Goal: Task Accomplishment & Management: Use online tool/utility

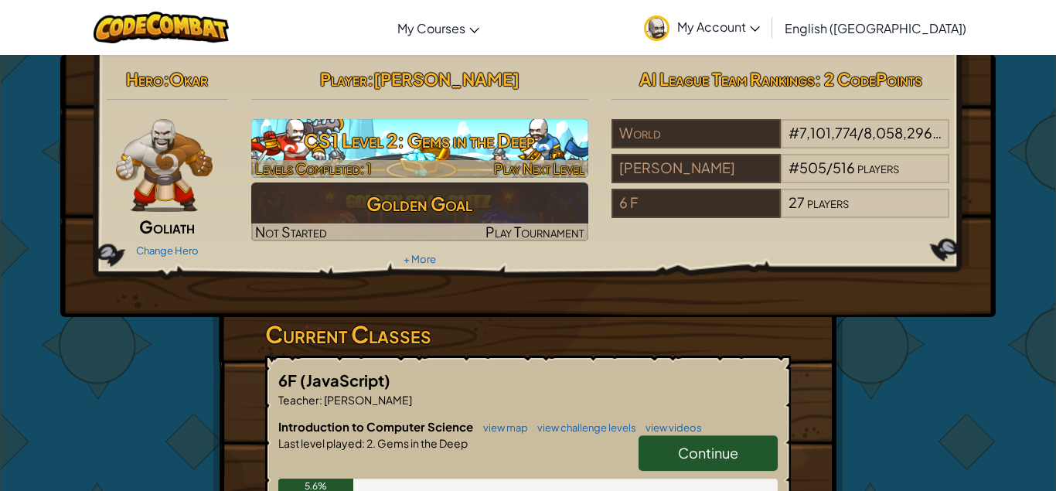
click at [504, 123] on img at bounding box center [420, 148] width 338 height 59
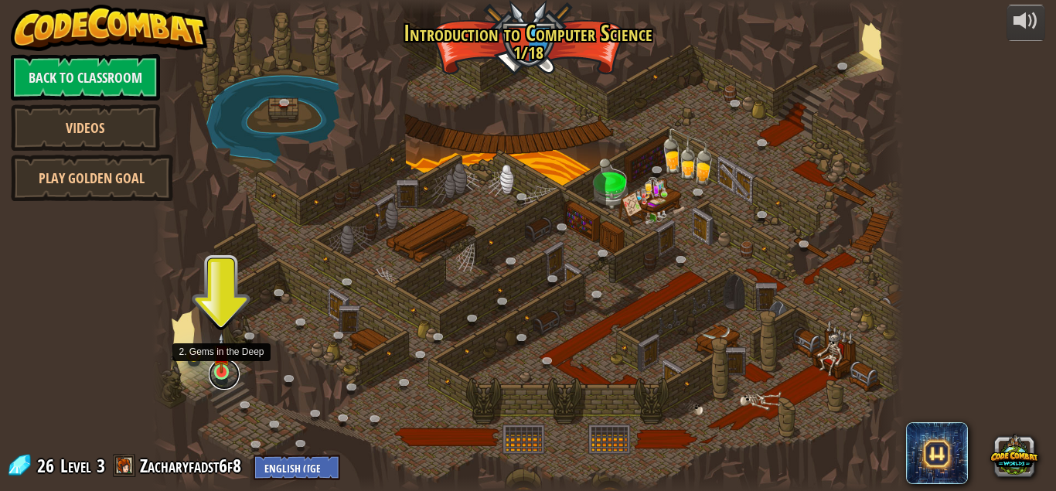
click at [216, 374] on link at bounding box center [224, 374] width 31 height 31
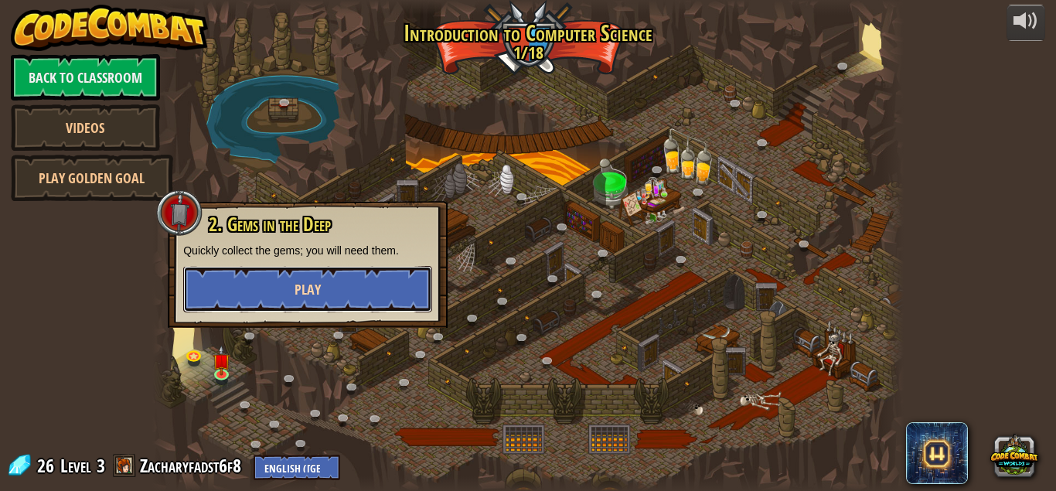
click at [294, 288] on button "Play" at bounding box center [307, 289] width 249 height 46
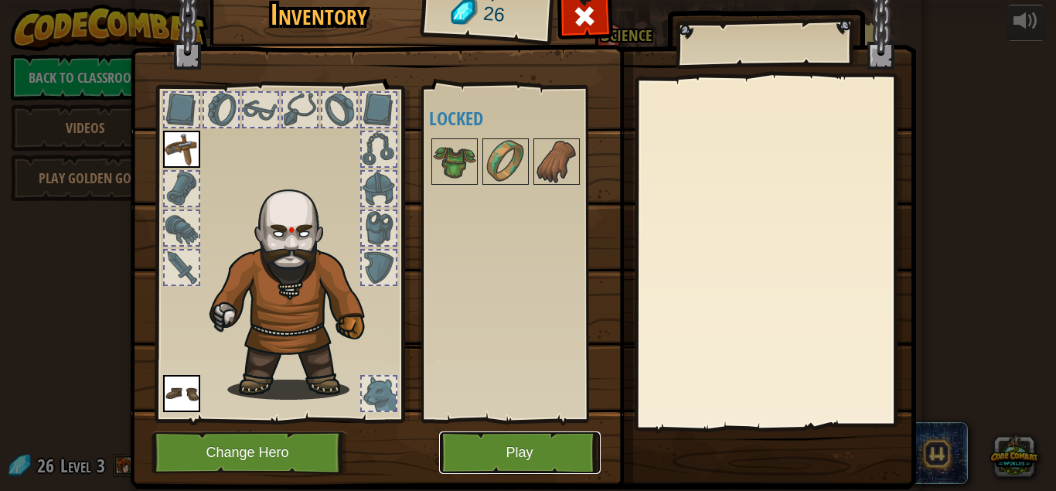
click at [547, 454] on button "Play" at bounding box center [520, 452] width 162 height 43
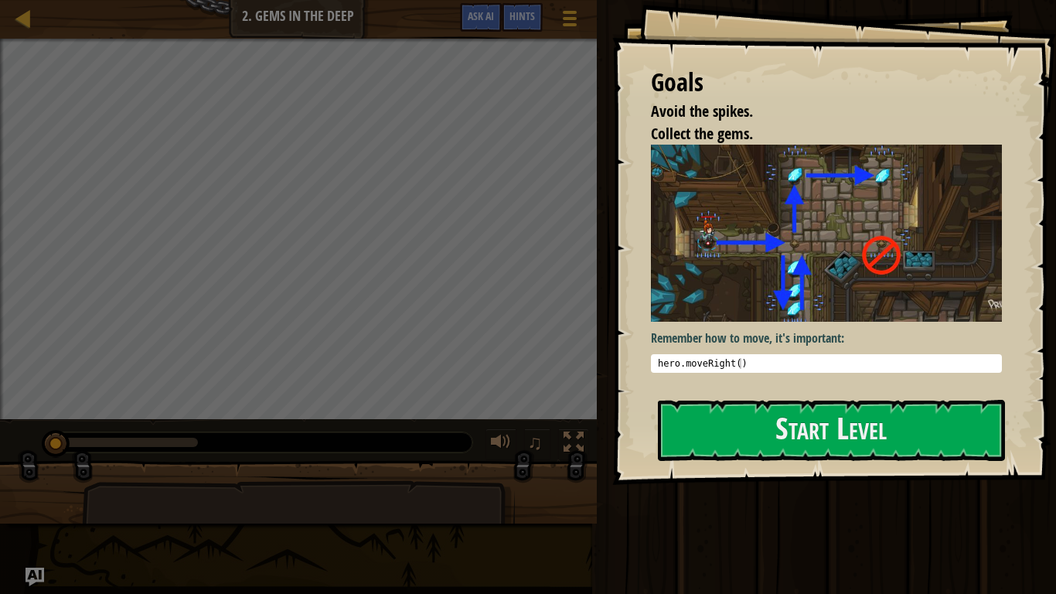
click at [772, 399] on div "Goals Avoid the spikes. Collect the gems. Remember how to move, it's important:…" at bounding box center [834, 242] width 444 height 485
click at [778, 417] on button "Start Level" at bounding box center [831, 430] width 347 height 61
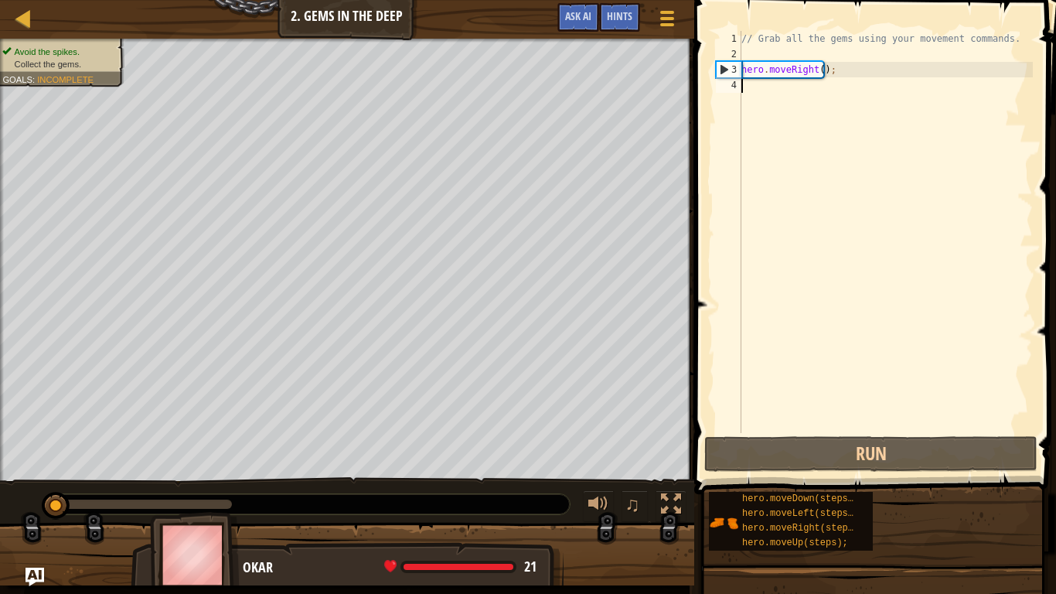
type textarea "h"
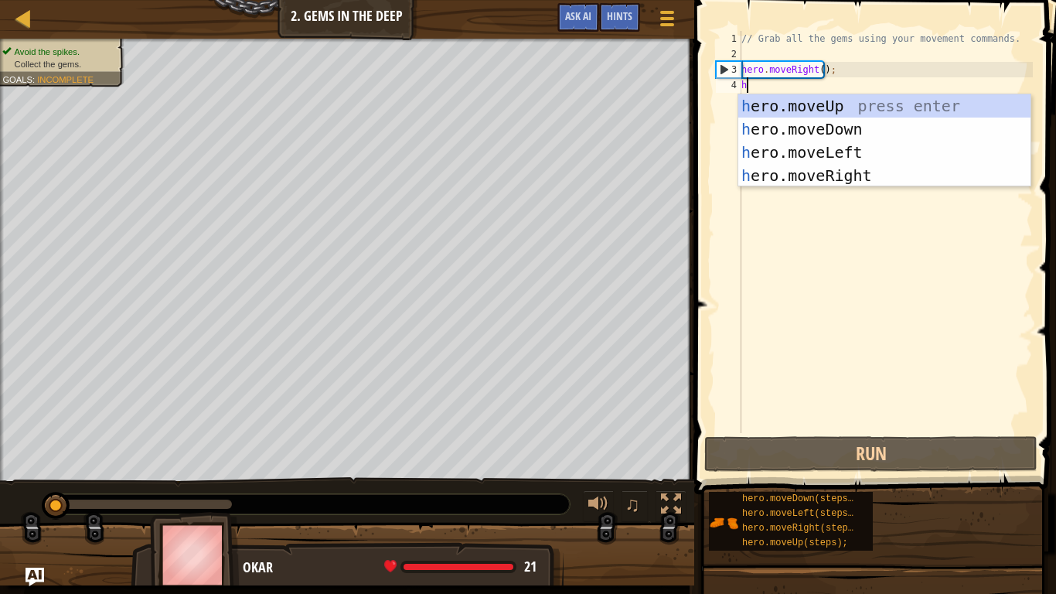
scroll to position [7, 0]
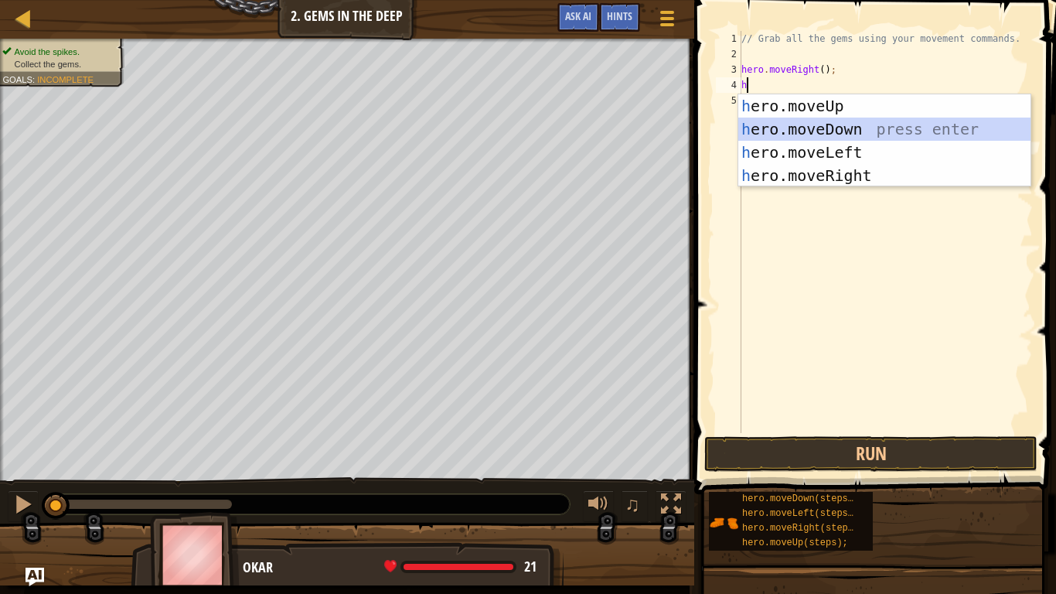
click at [802, 123] on div "h ero.moveUp press enter h ero.moveDown press enter h ero.moveLeft press enter …" at bounding box center [884, 163] width 292 height 139
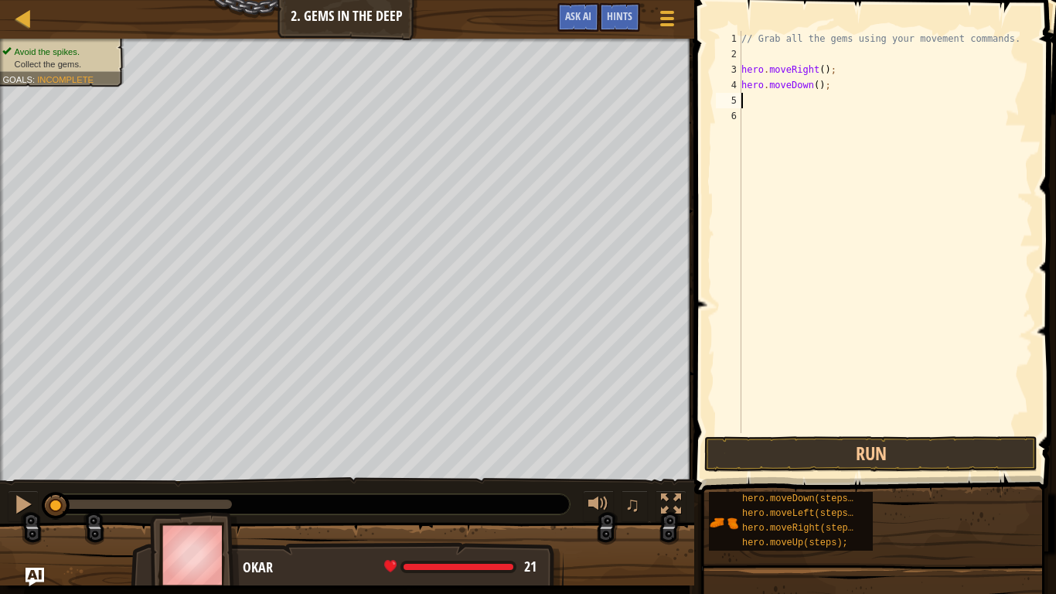
click at [802, 128] on div "// Grab all the gems using your movement commands. hero . moveRight ( ) ; hero …" at bounding box center [885, 247] width 295 height 433
click at [973, 108] on div "// Grab all the gems using your movement commands. hero . moveRight ( ) ; hero …" at bounding box center [885, 247] width 295 height 433
click at [789, 99] on div "// Grab all the gems using your movement commands. hero . moveRight ( ) ; hero …" at bounding box center [885, 247] width 295 height 433
type textarea "h"
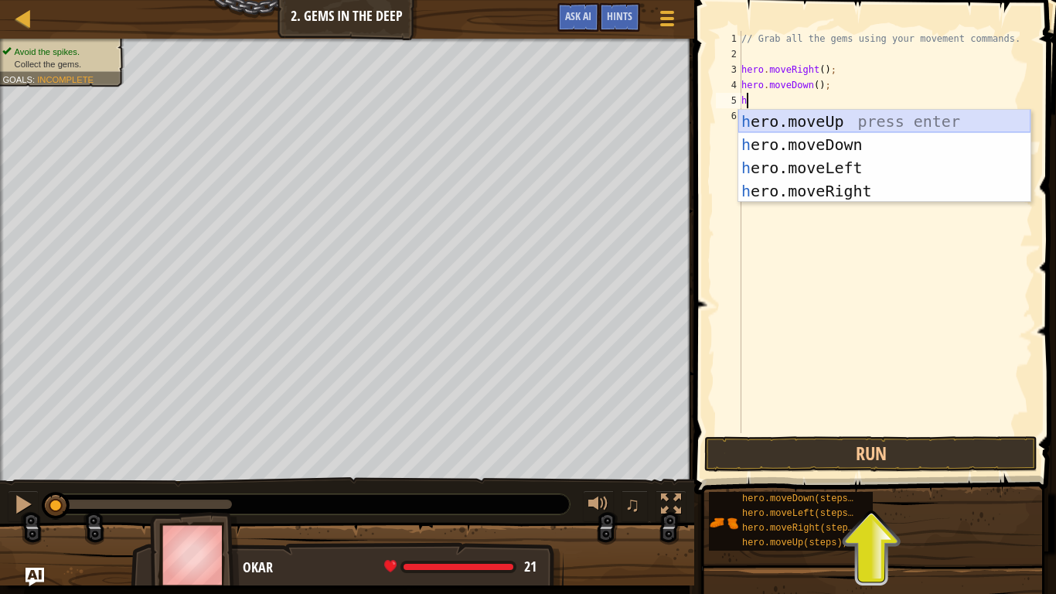
click at [817, 117] on div "h ero.moveUp press enter h ero.moveDown press enter h ero.moveLeft press enter …" at bounding box center [884, 179] width 292 height 139
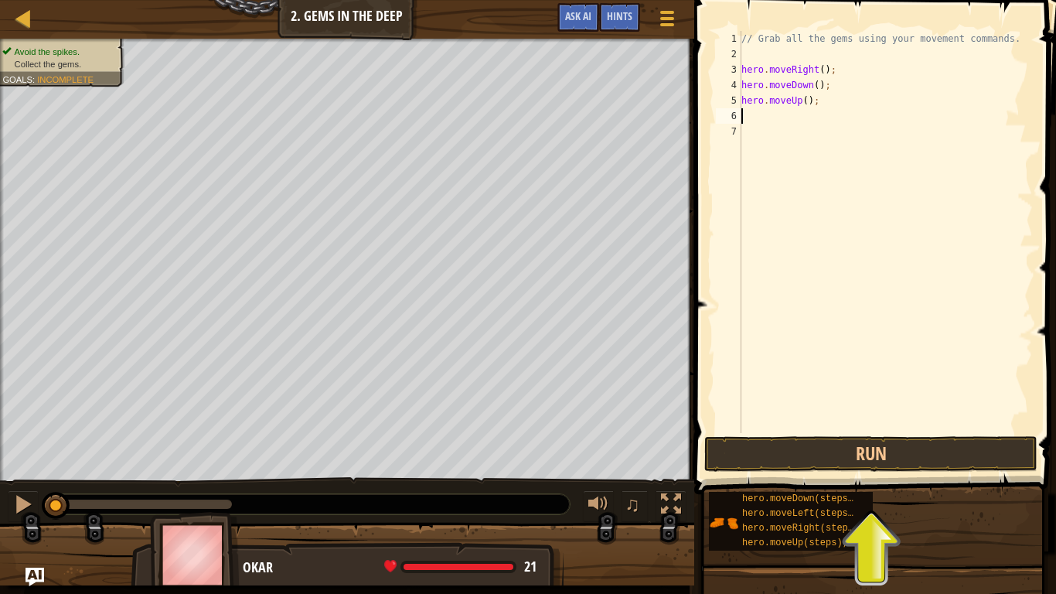
click at [802, 103] on div "// Grab all the gems using your movement commands. hero . moveRight ( ) ; hero …" at bounding box center [885, 247] width 295 height 433
type textarea "hero.moveUp(2);"
click at [778, 119] on div "// Grab all the gems using your movement commands. hero . moveRight ( ) ; hero …" at bounding box center [885, 247] width 295 height 433
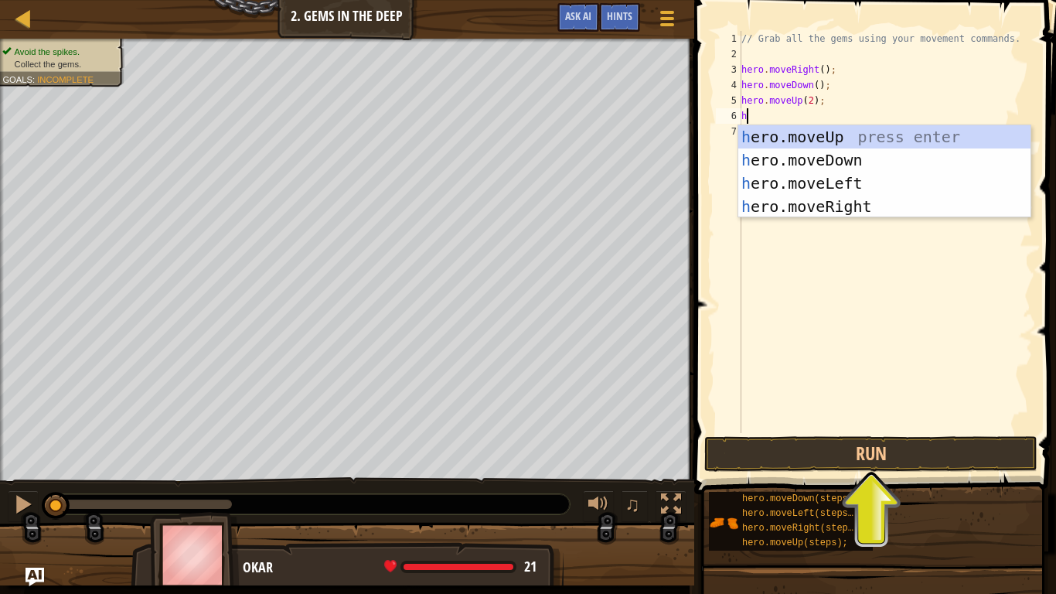
scroll to position [7, 0]
type textarea "he"
click at [841, 203] on div "he ro.moveUp press enter he ro.moveDown press enter he ro.moveLeft press enter …" at bounding box center [884, 194] width 292 height 139
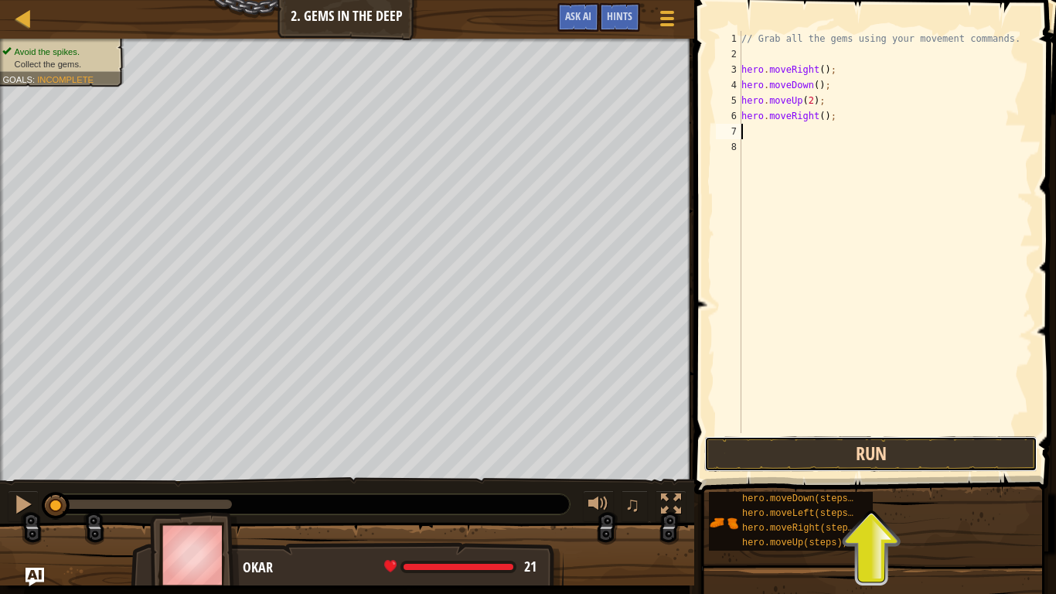
click at [874, 454] on button "Run" at bounding box center [870, 454] width 333 height 36
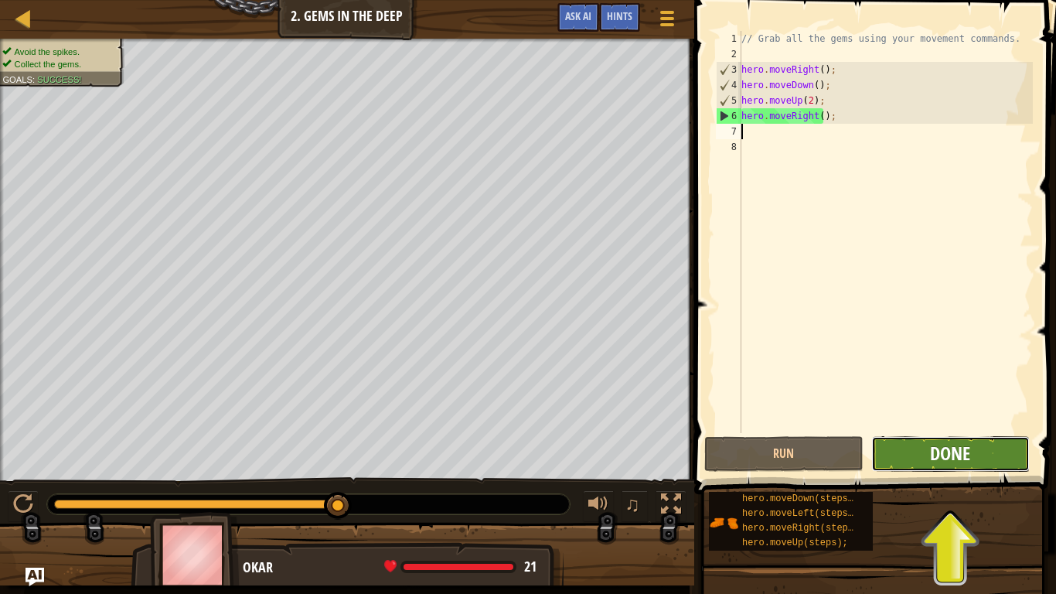
click at [931, 461] on span "Done" at bounding box center [950, 453] width 40 height 25
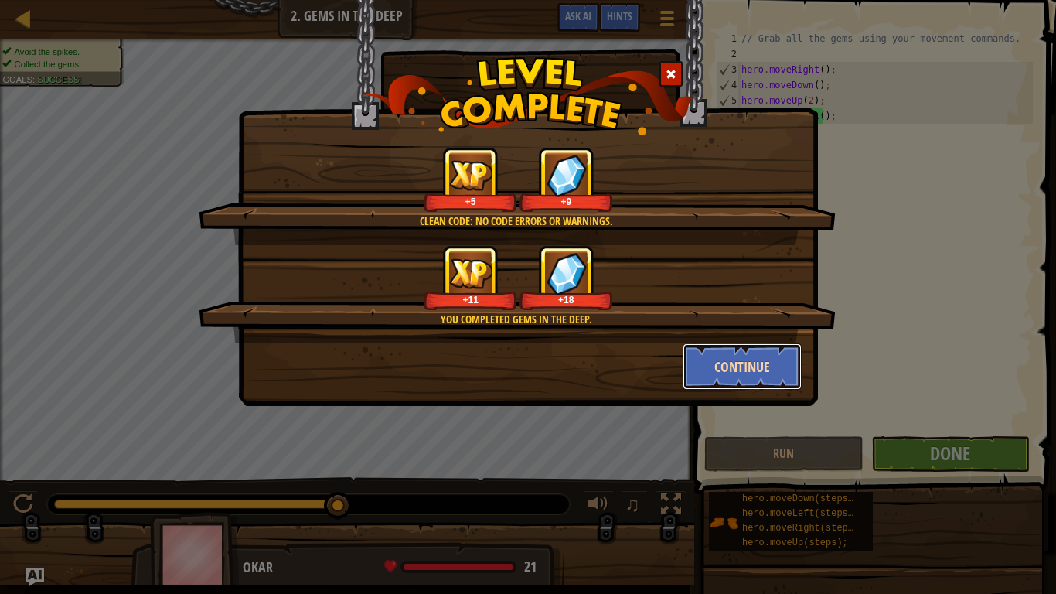
click at [722, 357] on button "Continue" at bounding box center [743, 366] width 120 height 46
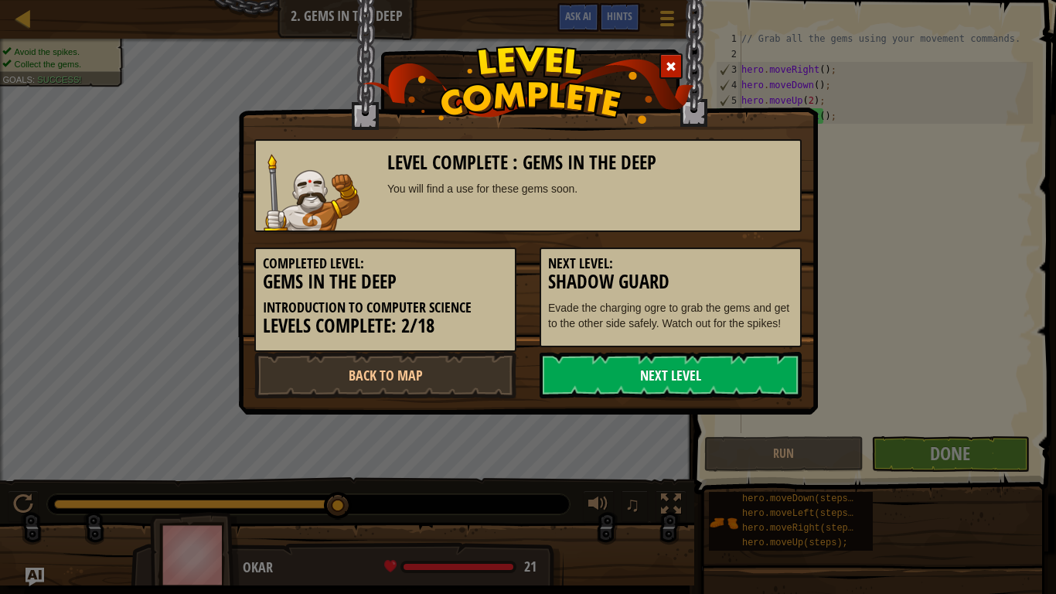
click at [656, 366] on link "Next Level" at bounding box center [671, 375] width 262 height 46
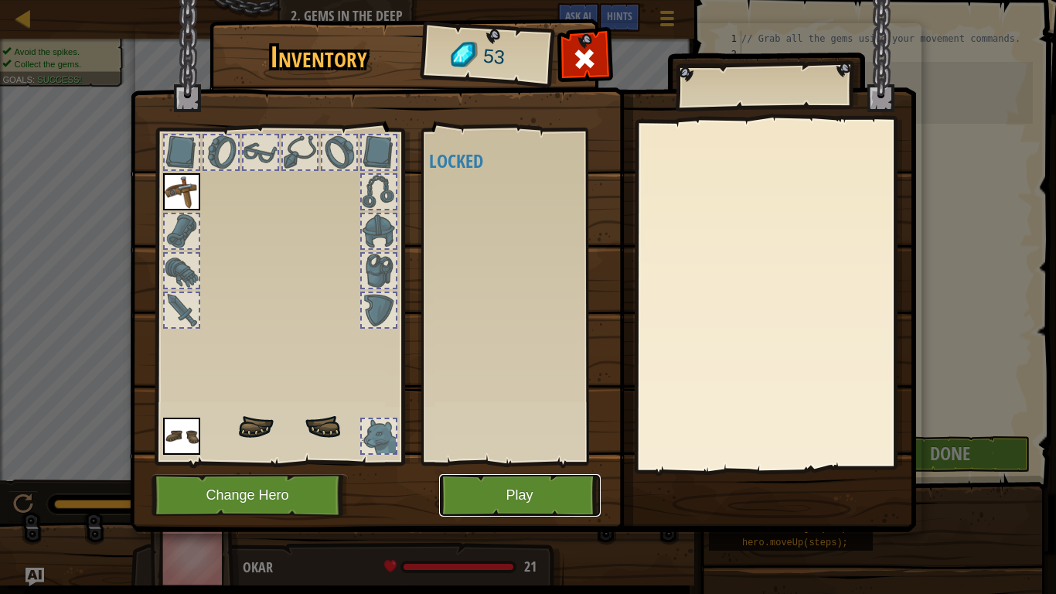
click at [499, 489] on button "Play" at bounding box center [520, 495] width 162 height 43
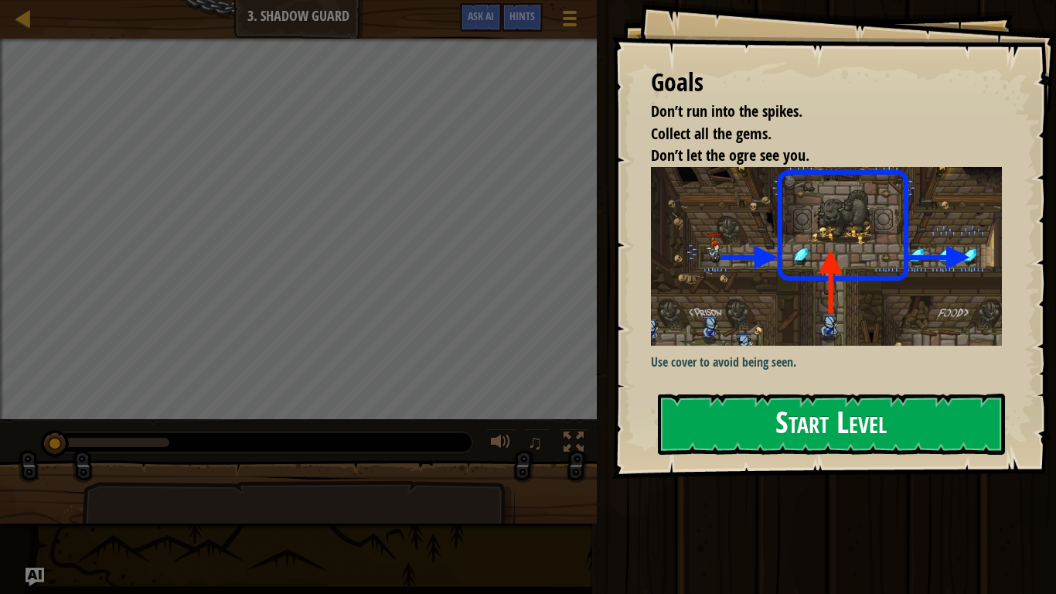
click at [796, 414] on button "Start Level" at bounding box center [831, 423] width 347 height 61
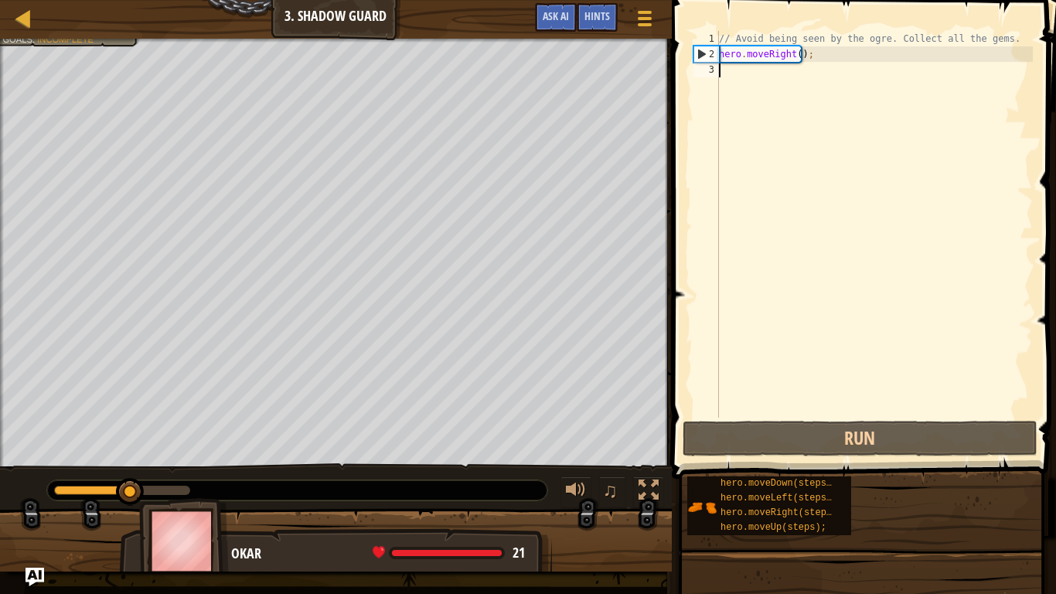
type textarea "h"
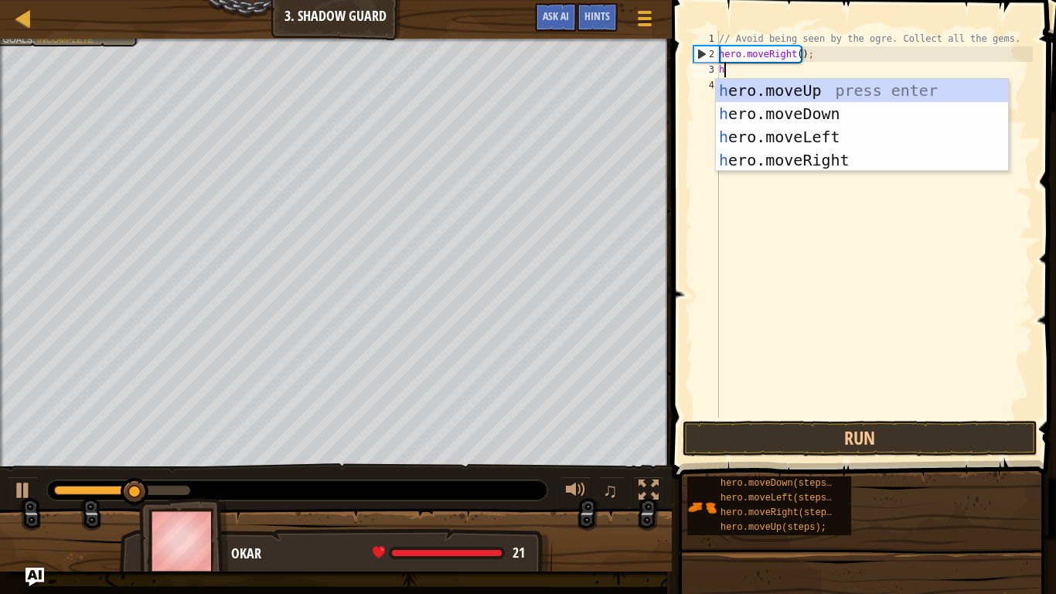
scroll to position [7, 0]
click at [837, 74] on div "// Avoid being seen by the ogre. Collect all the gems. hero . moveRight ( ) ; h" at bounding box center [874, 239] width 317 height 417
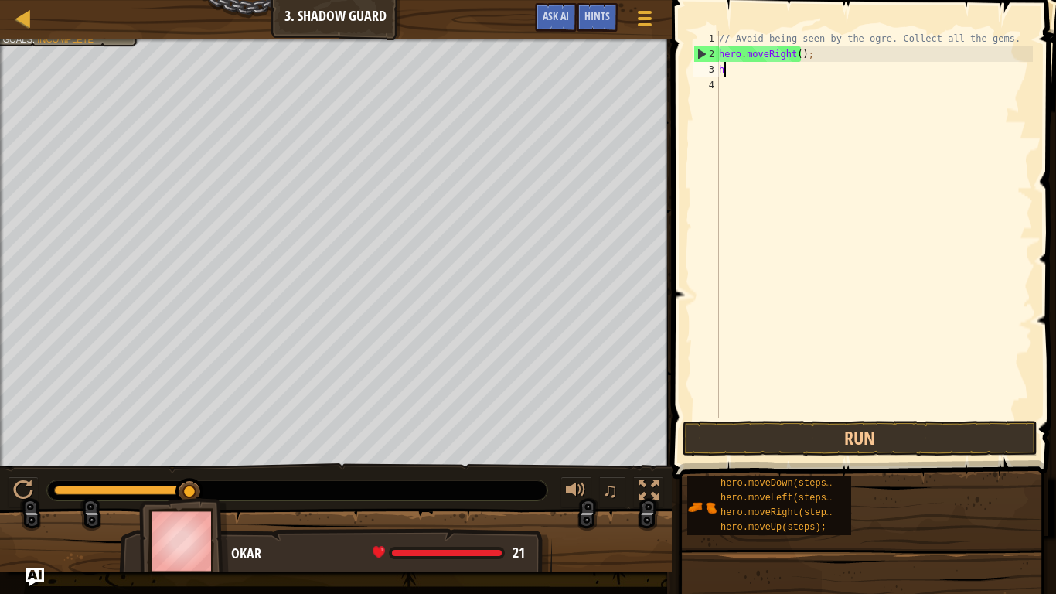
click at [778, 77] on div "// Avoid being seen by the ogre. Collect all the gems. hero . moveRight ( ) ; h" at bounding box center [874, 239] width 317 height 417
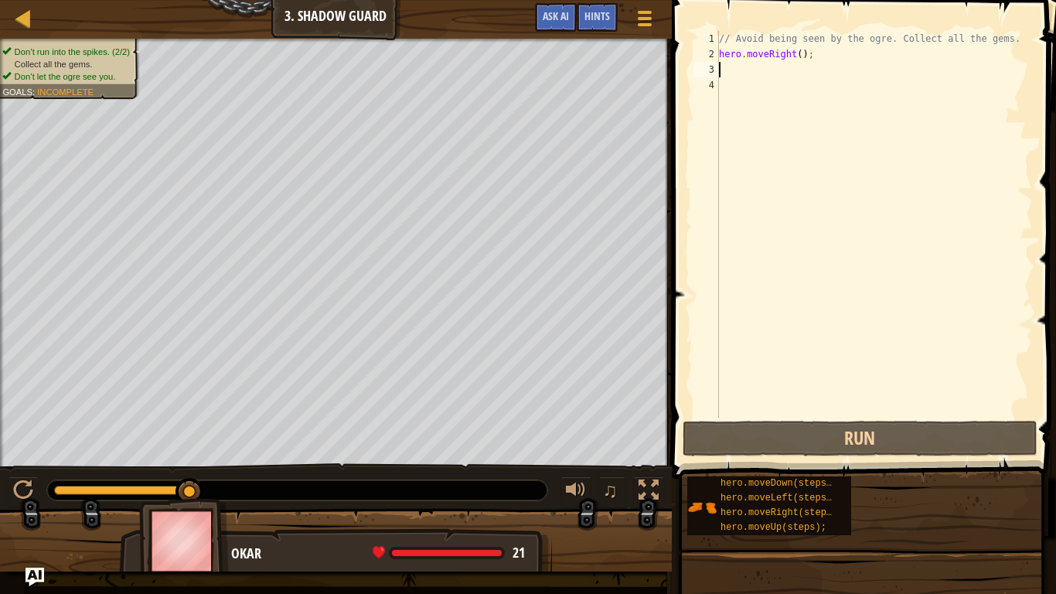
type textarea "hero.moveRight();"
click at [766, 65] on div "// Avoid being seen by the ogre. Collect all the gems. hero . moveRight ( ) ;" at bounding box center [874, 239] width 317 height 417
click at [762, 64] on div "// Avoid being seen by the ogre. Collect all the gems. hero . moveRight ( ) ;" at bounding box center [874, 239] width 317 height 417
type textarea "h"
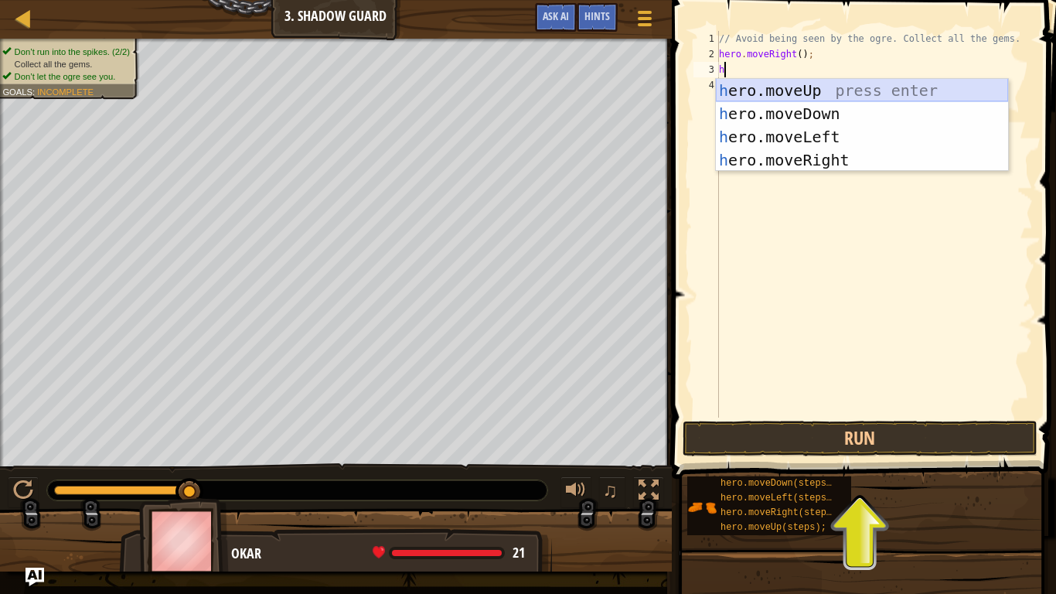
click at [762, 81] on div "h ero.moveUp press enter h ero.moveDown press enter h ero.moveLeft press enter …" at bounding box center [862, 148] width 292 height 139
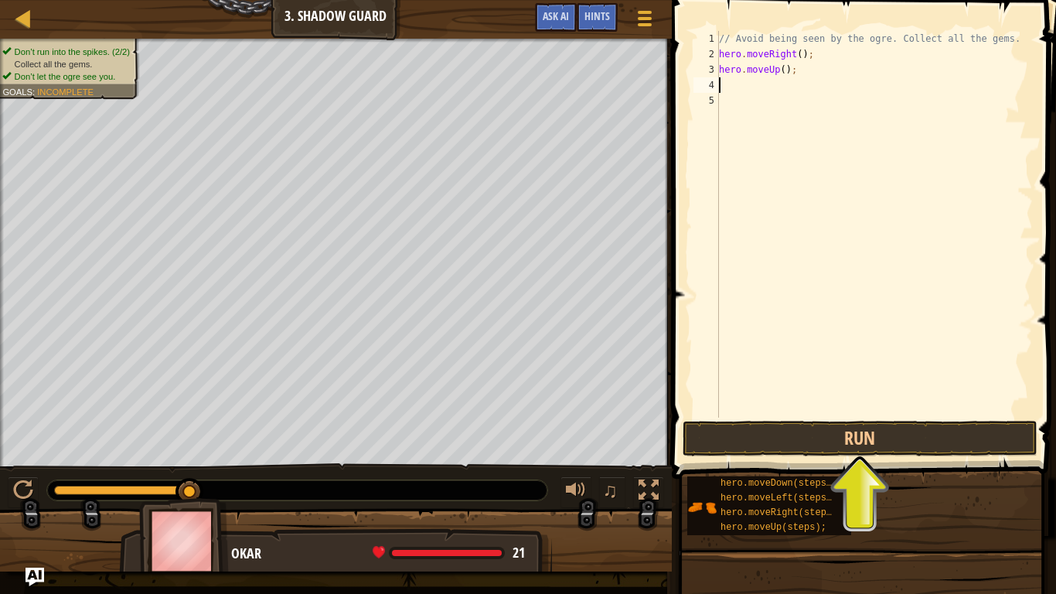
type textarea "h"
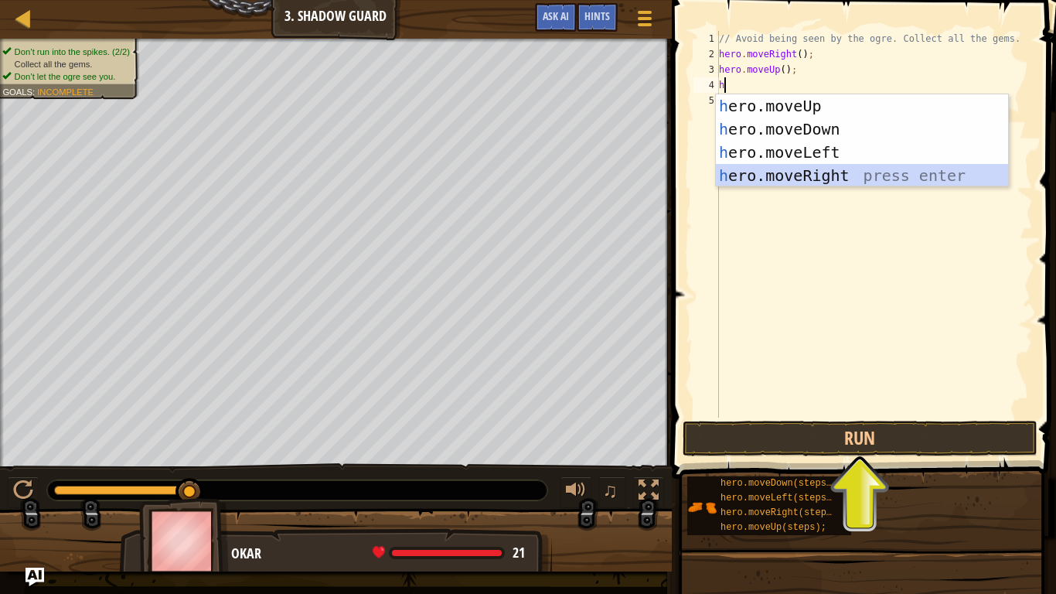
click at [806, 179] on div "h ero.moveUp press enter h ero.moveDown press enter h ero.moveLeft press enter …" at bounding box center [862, 163] width 292 height 139
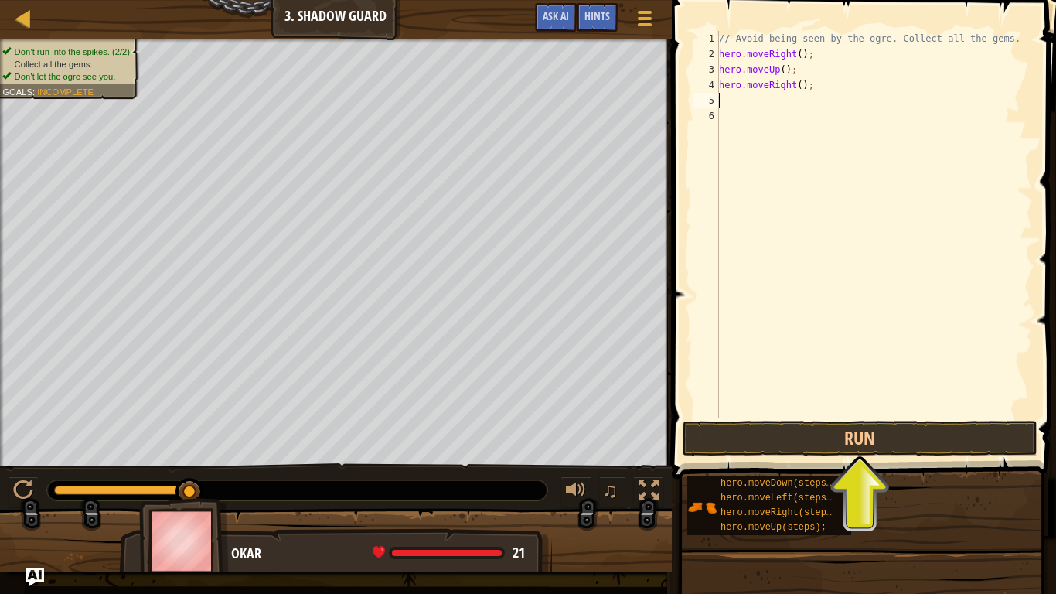
type textarea "h"
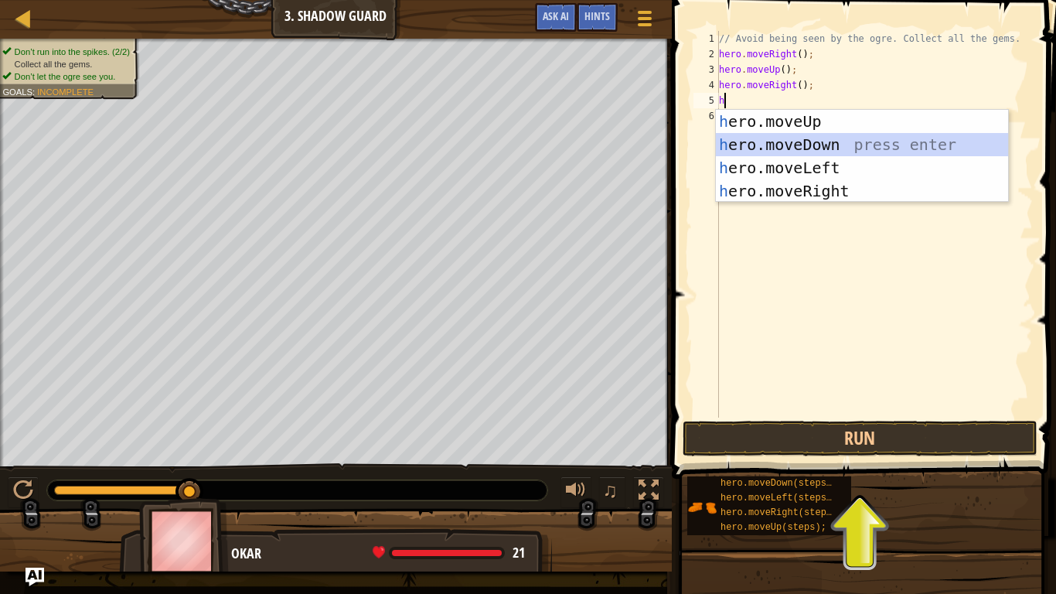
click at [780, 135] on div "h ero.moveUp press enter h ero.moveDown press enter h ero.moveLeft press enter …" at bounding box center [862, 179] width 292 height 139
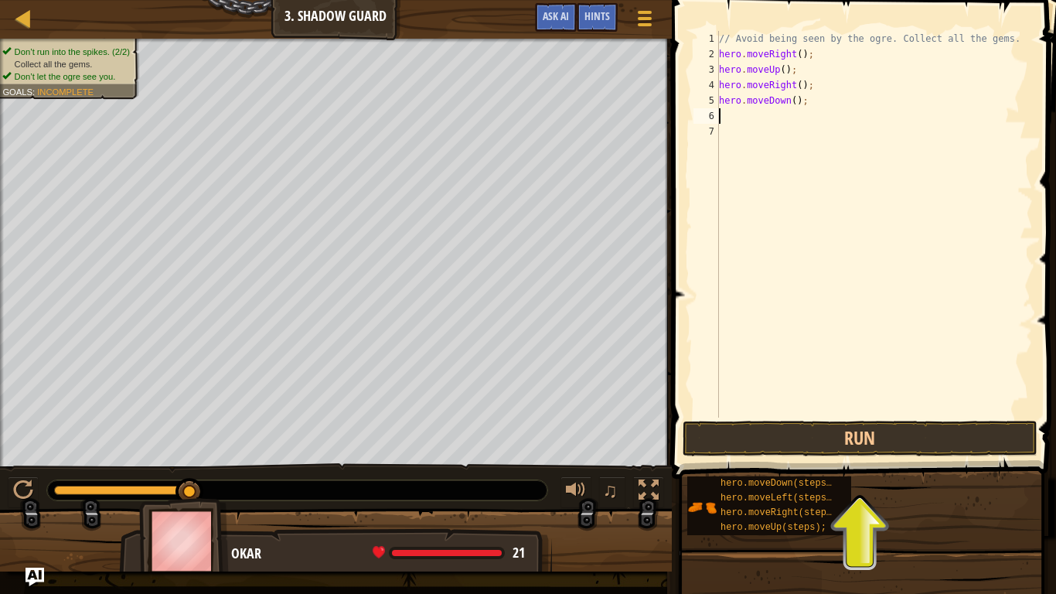
type textarea "h"
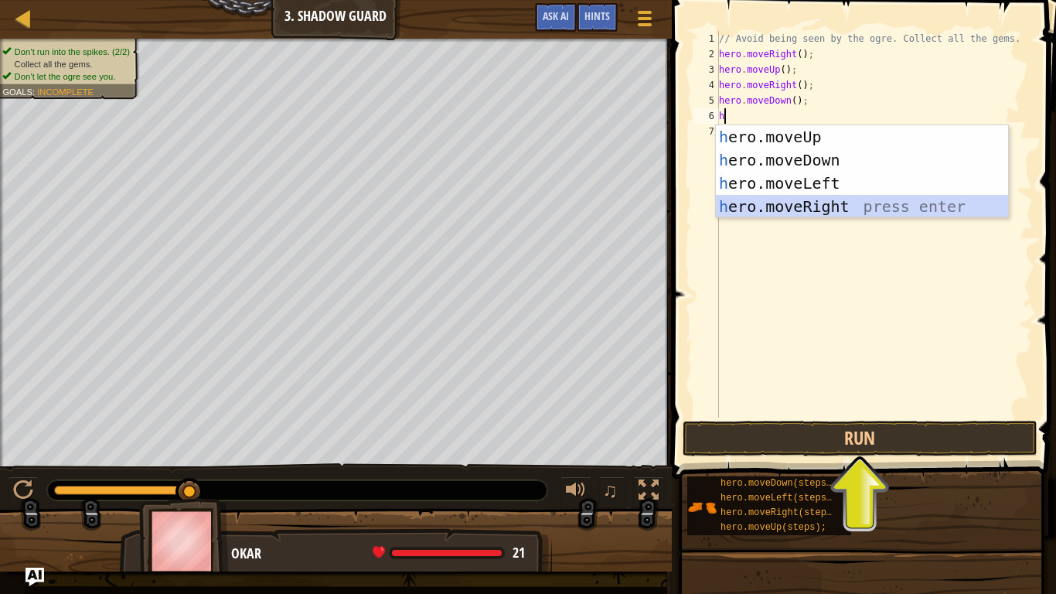
click at [841, 200] on div "h ero.moveUp press enter h ero.moveDown press enter h ero.moveLeft press enter …" at bounding box center [862, 194] width 292 height 139
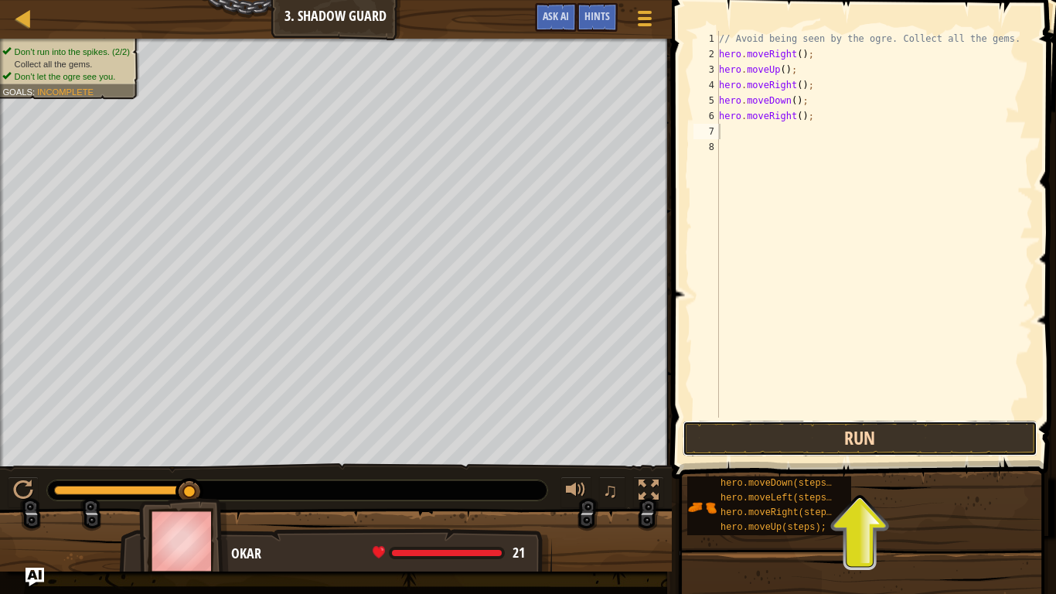
click at [888, 452] on button "Run" at bounding box center [860, 439] width 355 height 36
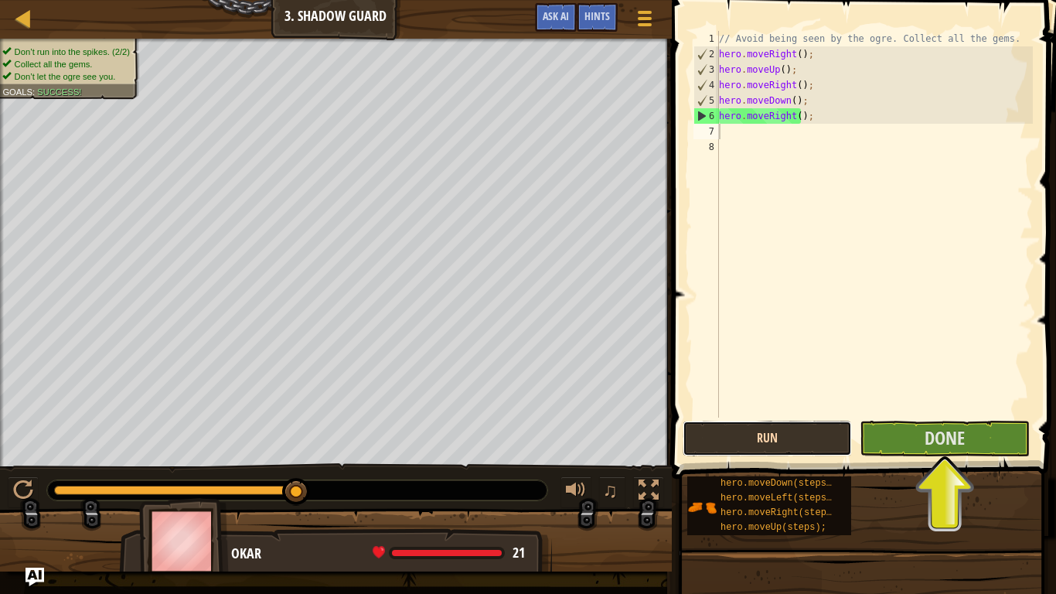
click at [804, 443] on button "Run" at bounding box center [767, 439] width 169 height 36
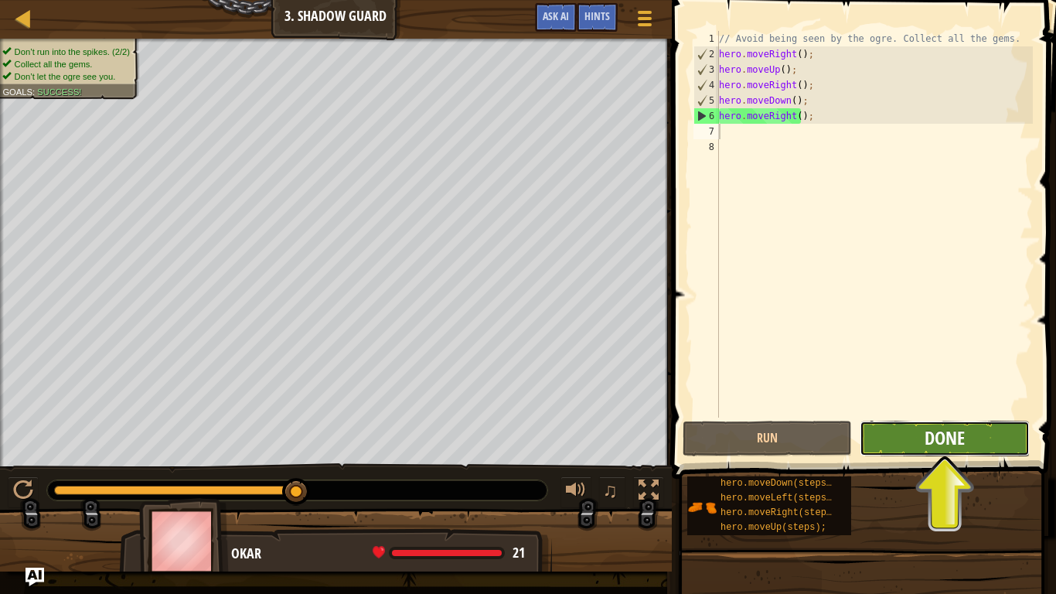
click at [935, 435] on span "Done" at bounding box center [945, 437] width 40 height 25
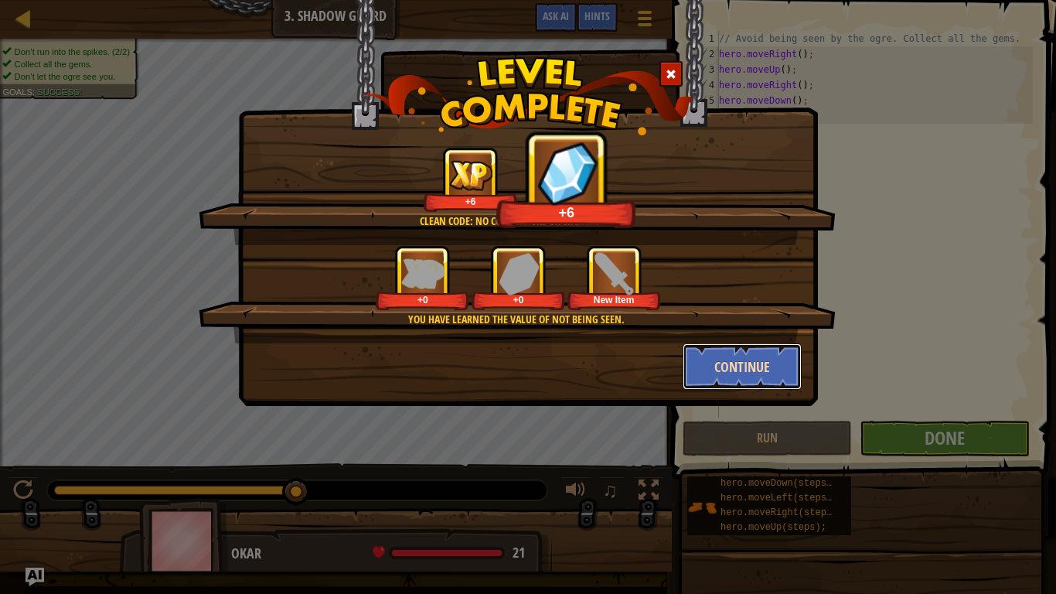
click at [724, 348] on button "Continue" at bounding box center [743, 366] width 120 height 46
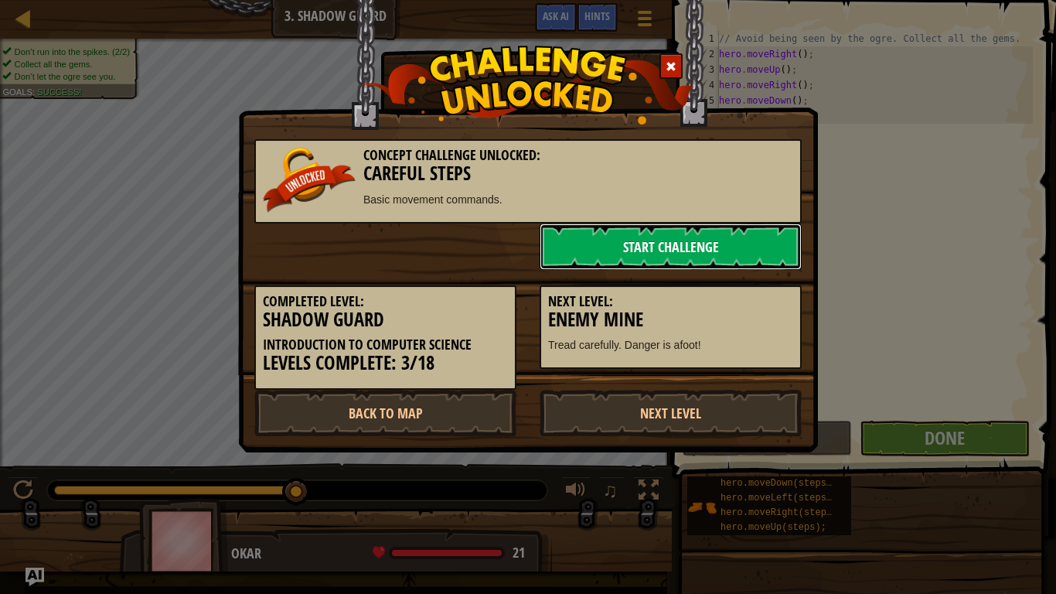
click at [707, 233] on link "Start Challenge" at bounding box center [671, 246] width 262 height 46
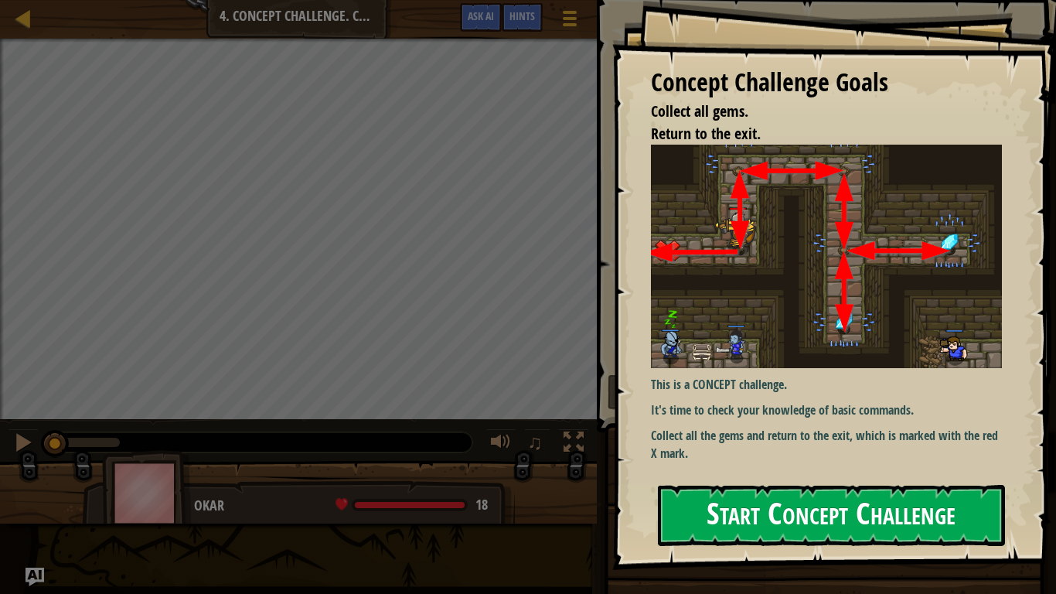
click at [751, 490] on button "Start Concept Challenge" at bounding box center [831, 515] width 347 height 61
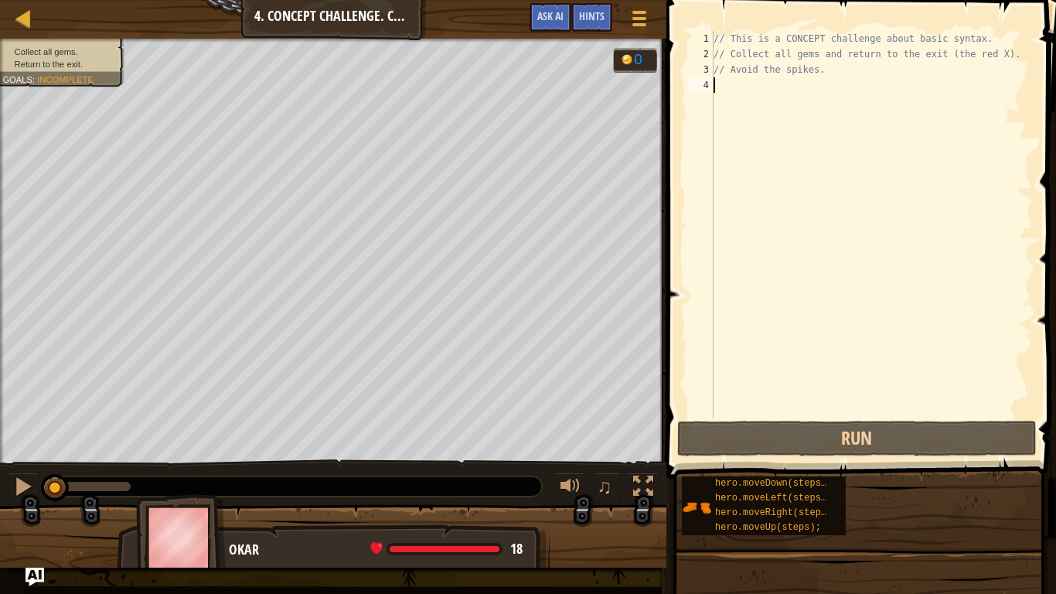
type textarea "h"
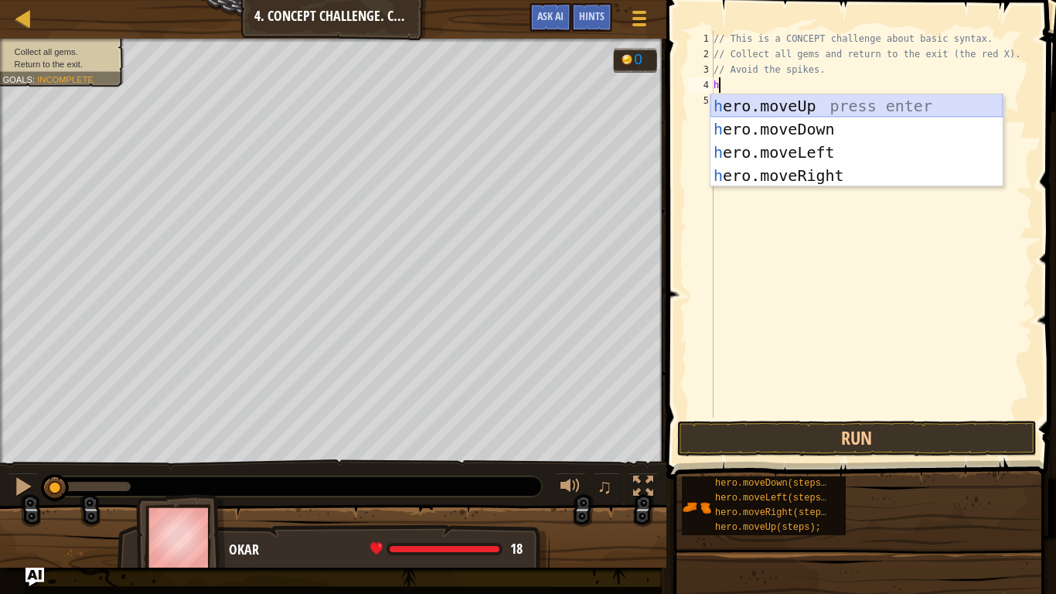
click at [759, 105] on div "h ero.moveUp press enter h ero.moveDown press enter h ero.moveLeft press enter …" at bounding box center [856, 163] width 292 height 139
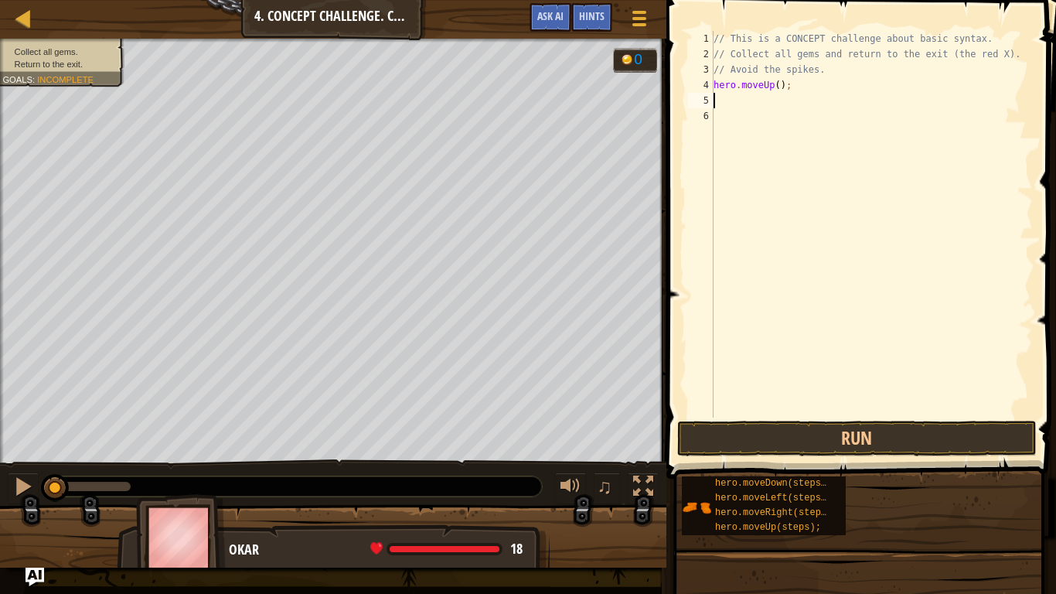
type textarea "h"
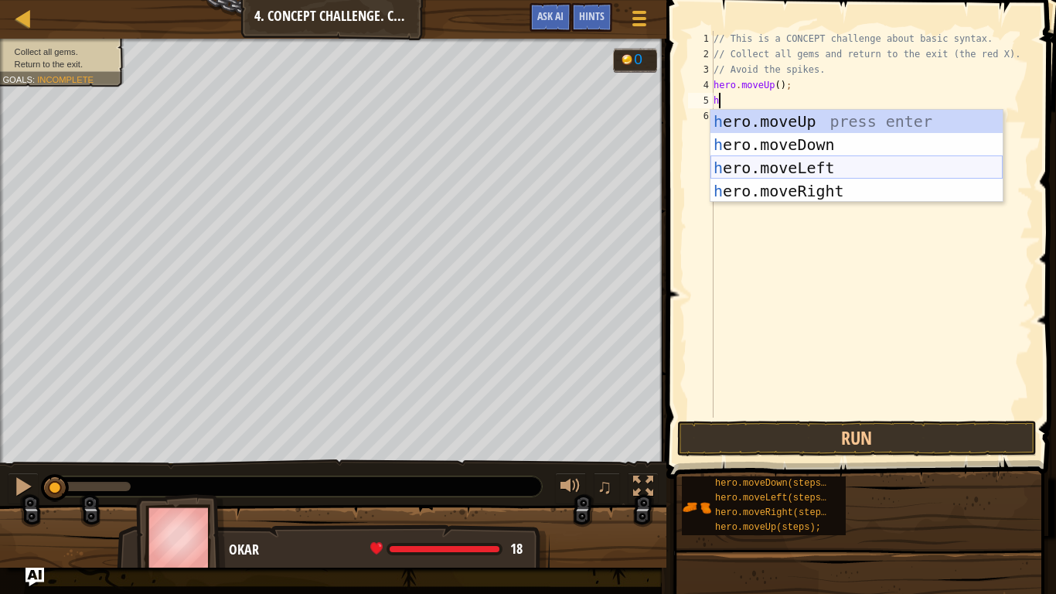
click at [801, 176] on div "h ero.moveUp press enter h ero.moveDown press enter h ero.moveLeft press enter …" at bounding box center [856, 179] width 292 height 139
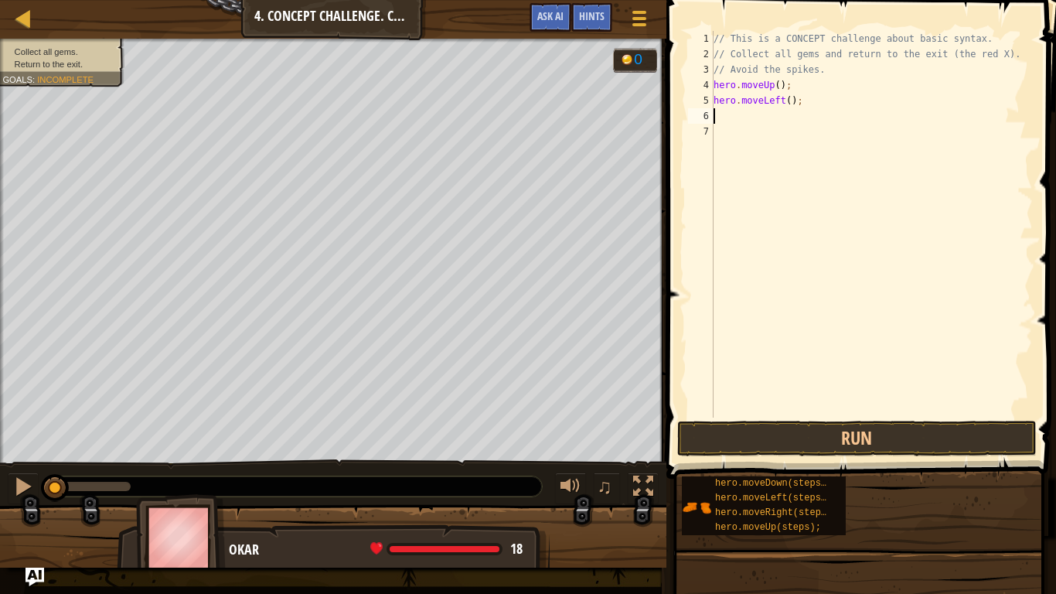
click at [780, 99] on div "// This is a CONCEPT challenge about basic syntax. // Collect all gems and retu…" at bounding box center [871, 239] width 322 height 417
click at [797, 96] on div "// This is a CONCEPT challenge about basic syntax. // Collect all gems and retu…" at bounding box center [871, 239] width 322 height 417
type textarea "h"
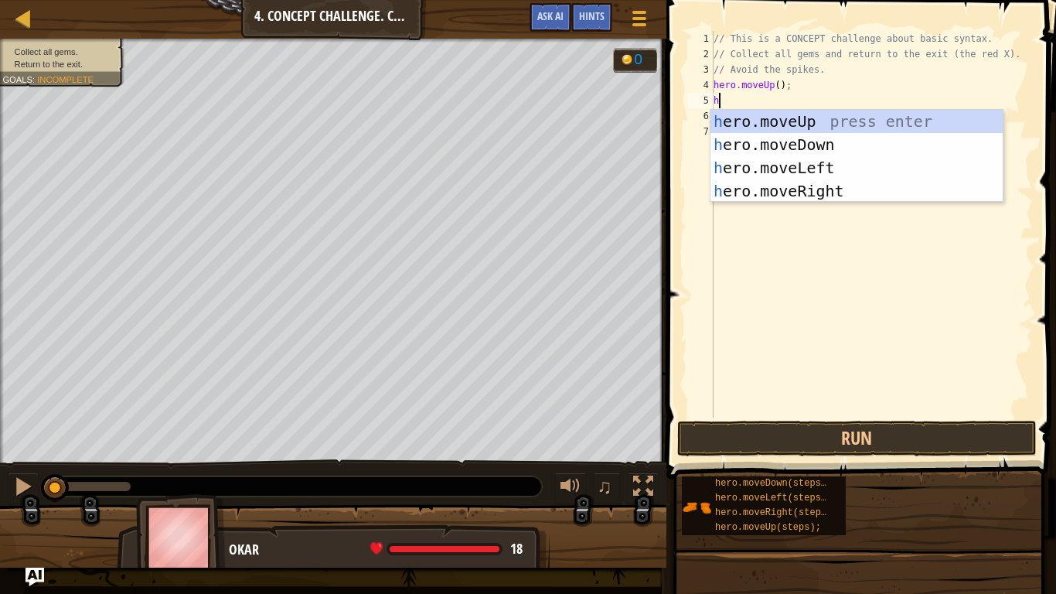
type textarea "h"
click at [810, 186] on div "h ero.moveUp press enter h ero.moveDown press enter h ero.moveLeft press enter …" at bounding box center [856, 179] width 292 height 139
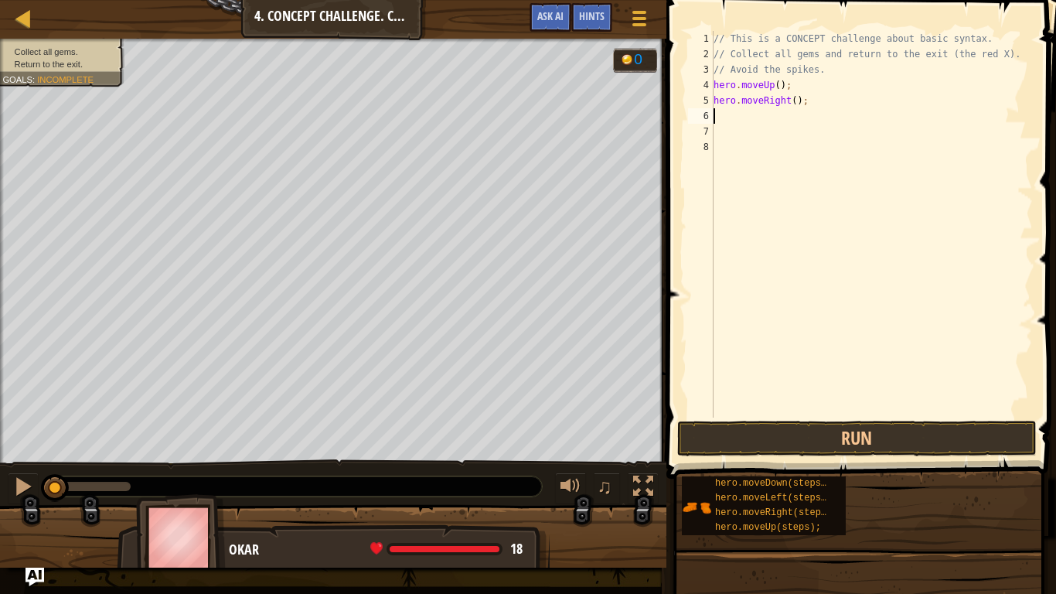
type textarea "h"
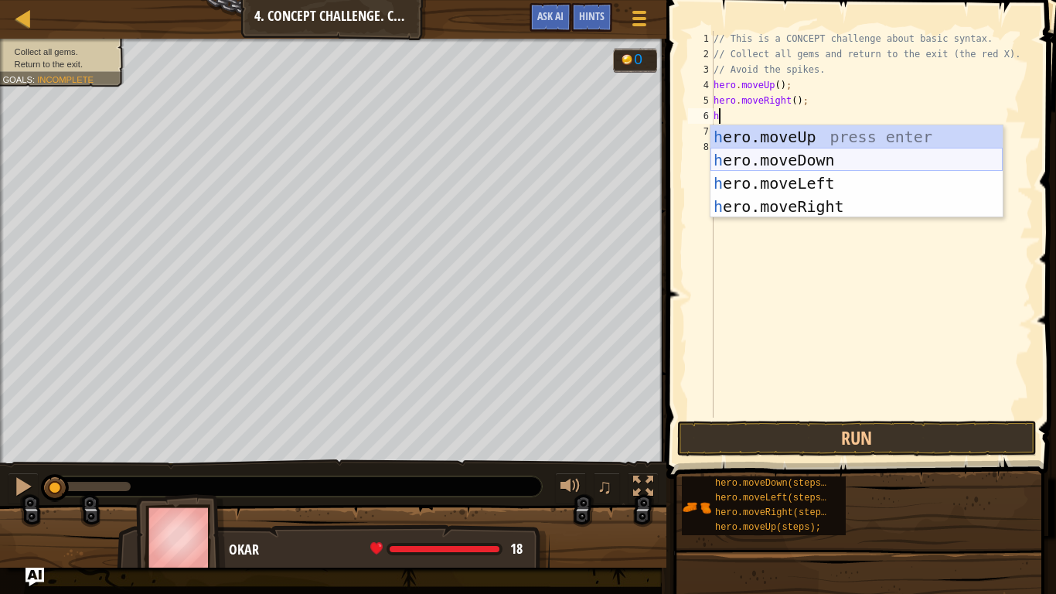
click at [767, 150] on div "h ero.moveUp press enter h ero.moveDown press enter h ero.moveLeft press enter …" at bounding box center [856, 194] width 292 height 139
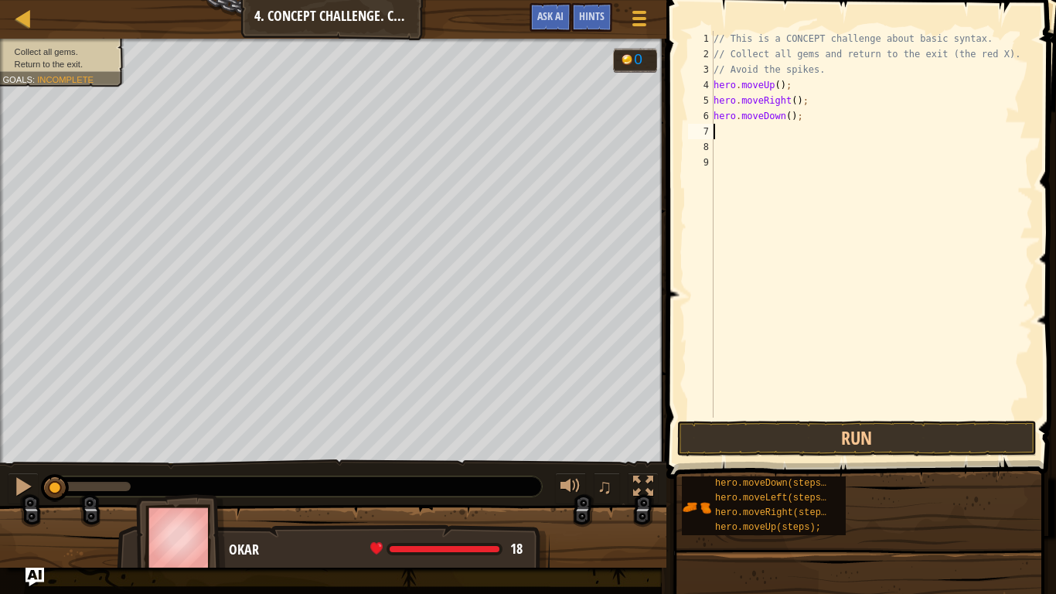
click at [782, 118] on div "// This is a CONCEPT challenge about basic syntax. // Collect all gems and retu…" at bounding box center [871, 239] width 322 height 417
type textarea "hero.moveDown(2);"
click at [742, 133] on div "// This is a CONCEPT challenge about basic syntax. // Collect all gems and retu…" at bounding box center [871, 239] width 322 height 417
type textarea "h"
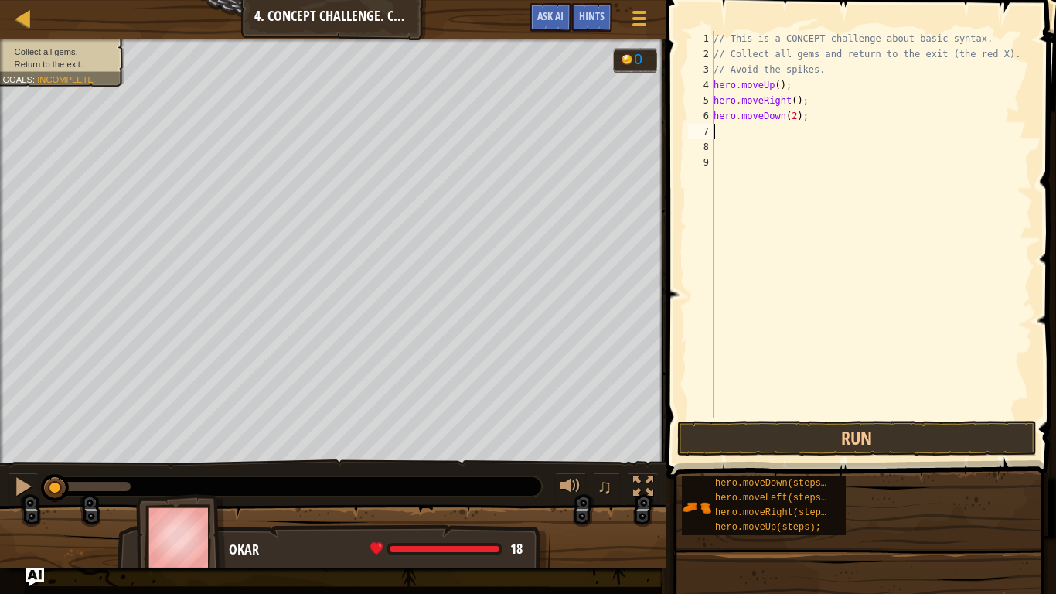
scroll to position [7, 0]
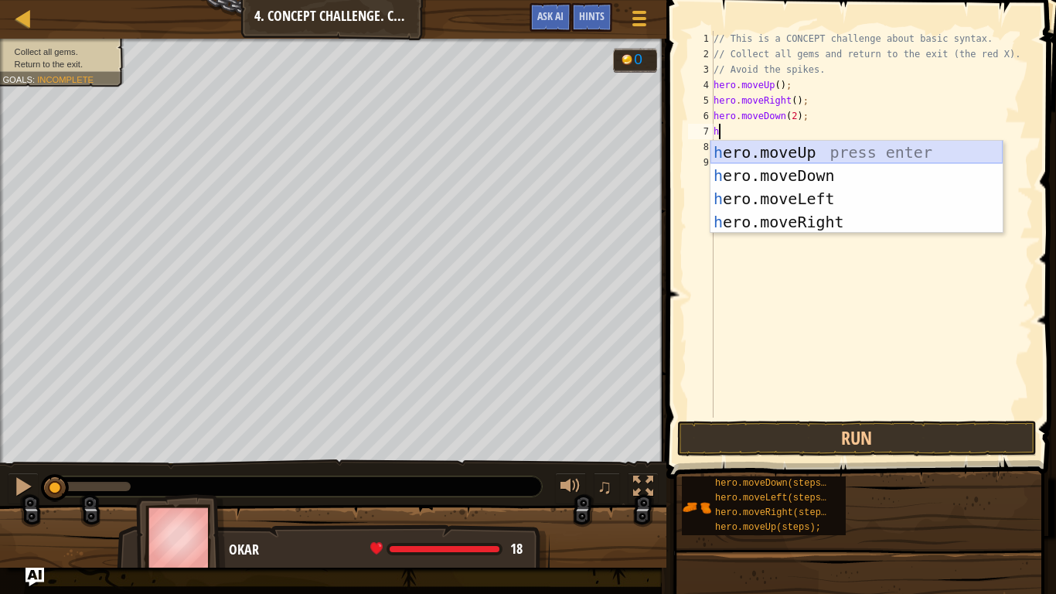
click at [770, 148] on div "h ero.moveUp press enter h ero.moveDown press enter h ero.moveLeft press enter …" at bounding box center [856, 210] width 292 height 139
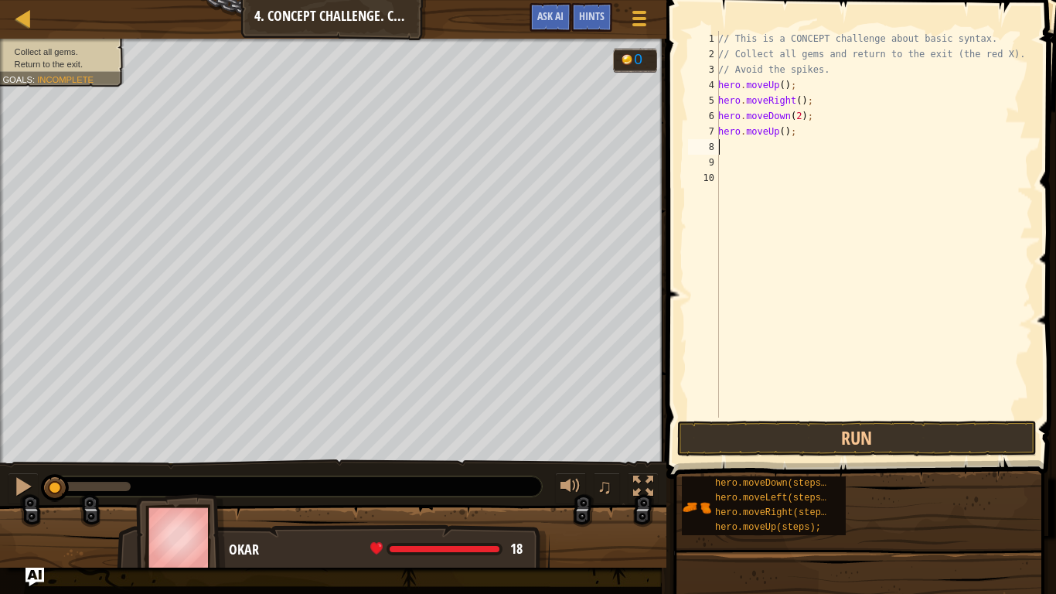
type textarea "h"
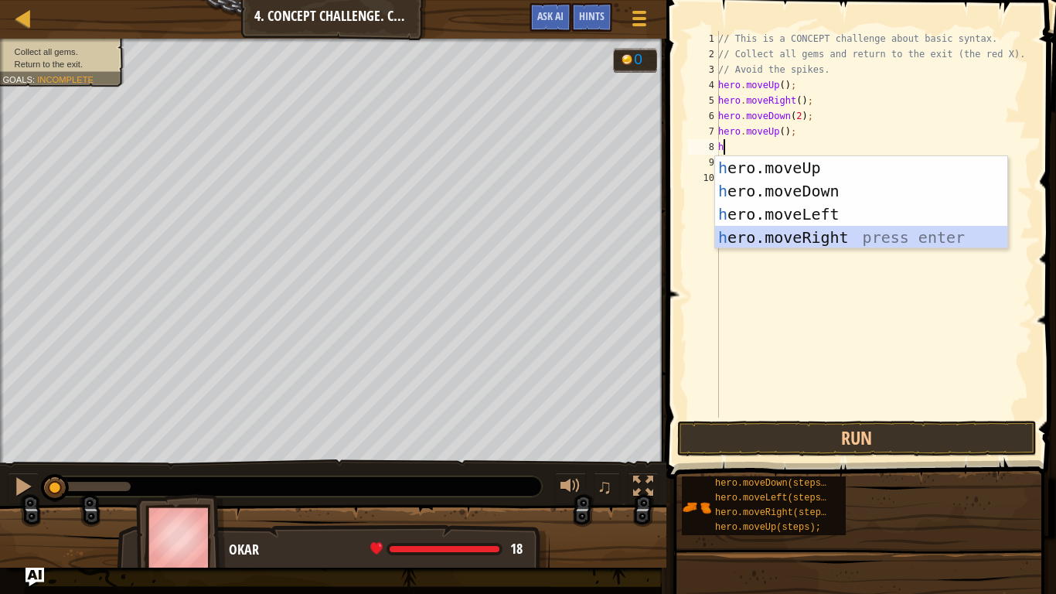
click at [840, 234] on div "h ero.moveUp press enter h ero.moveDown press enter h ero.moveLeft press enter …" at bounding box center [861, 225] width 292 height 139
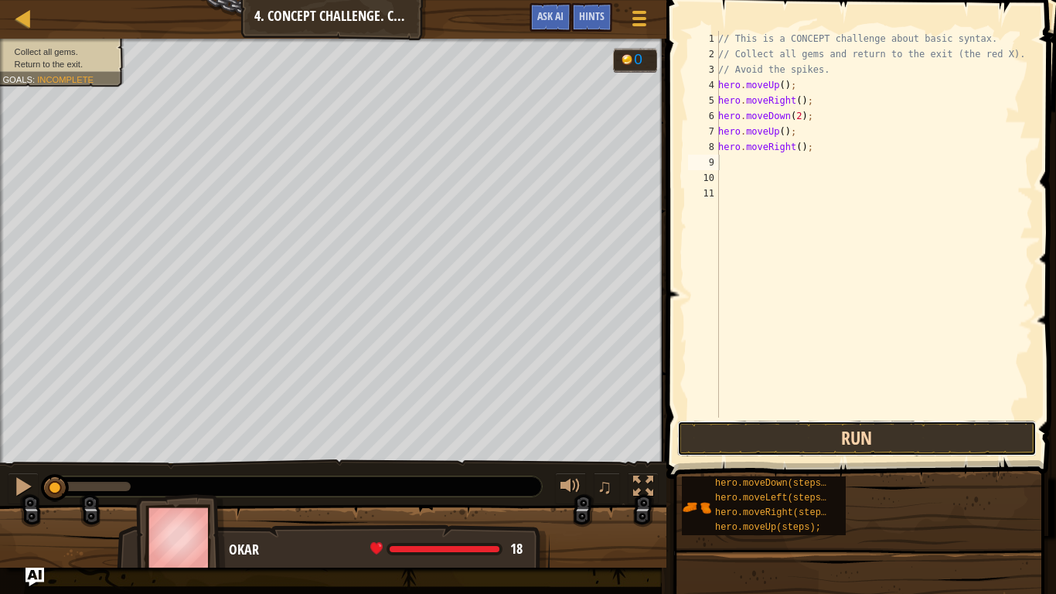
click at [840, 435] on button "Run" at bounding box center [857, 439] width 360 height 36
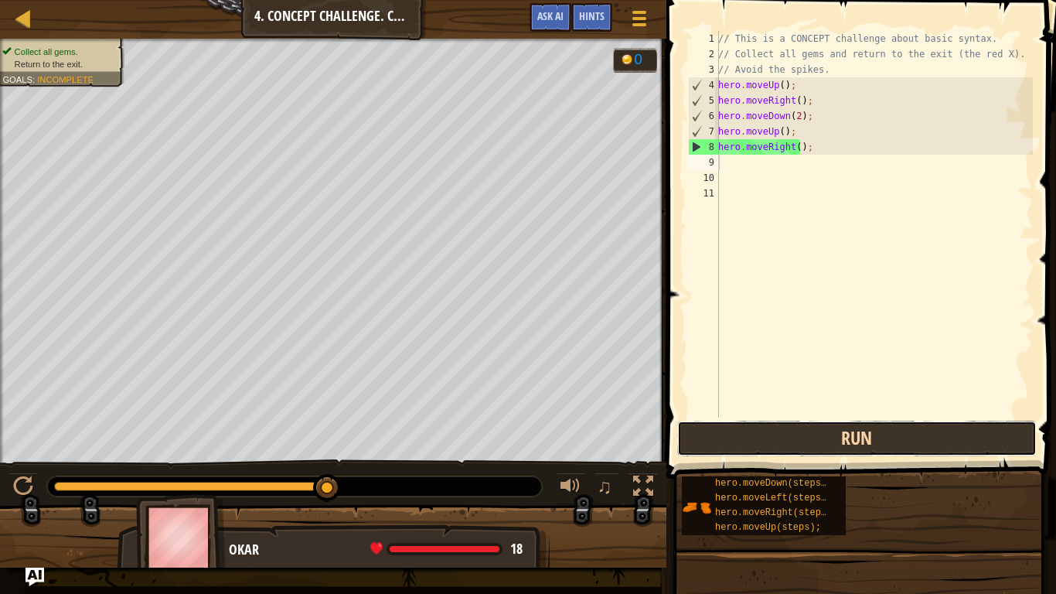
click at [905, 441] on button "Run" at bounding box center [857, 439] width 360 height 36
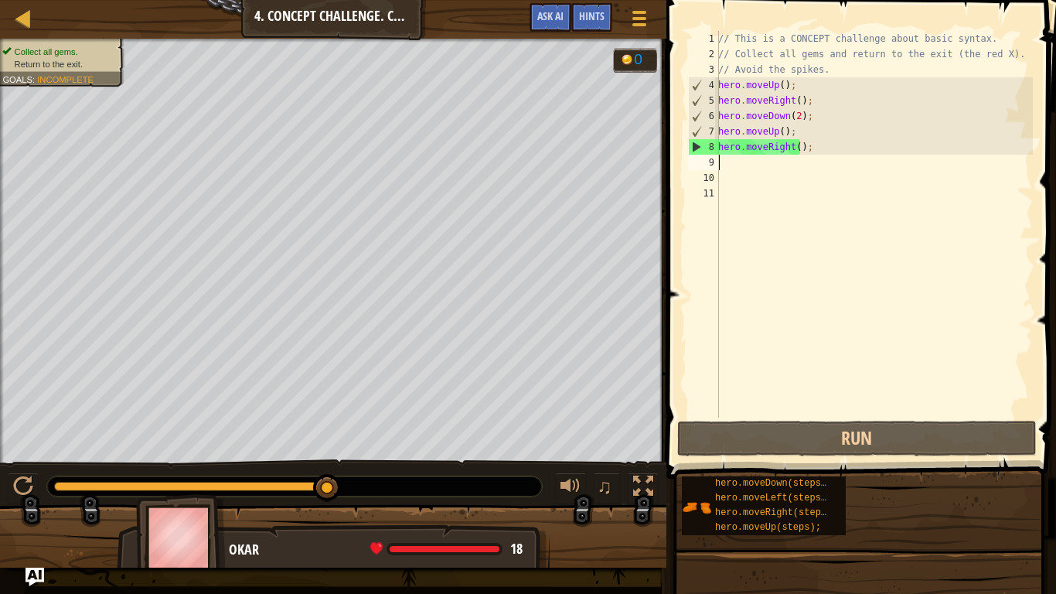
type textarea "h"
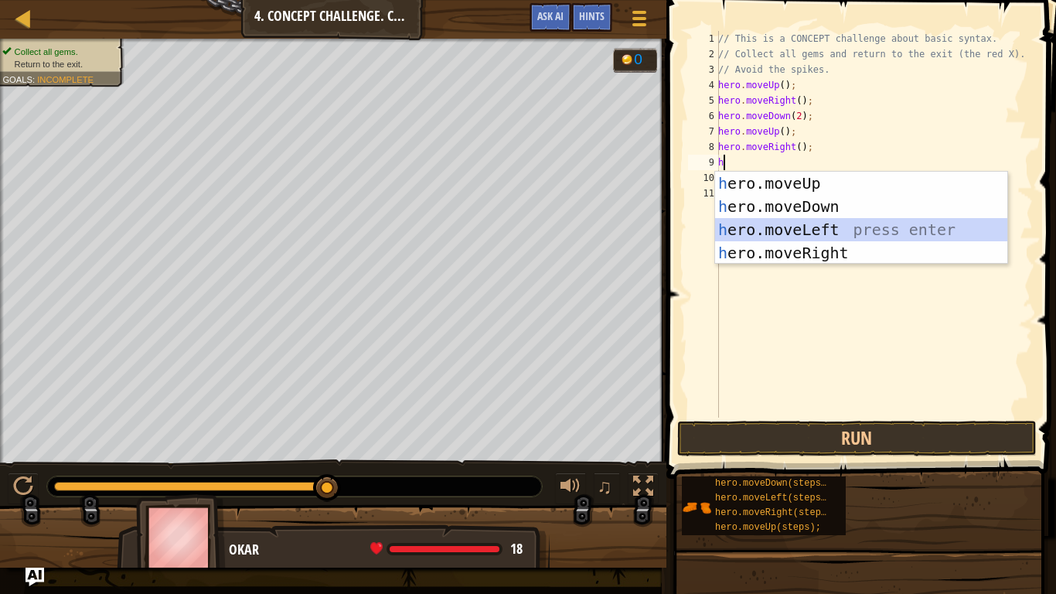
click at [819, 220] on div "h ero.moveUp press enter h ero.moveDown press enter h ero.moveLeft press enter …" at bounding box center [861, 241] width 292 height 139
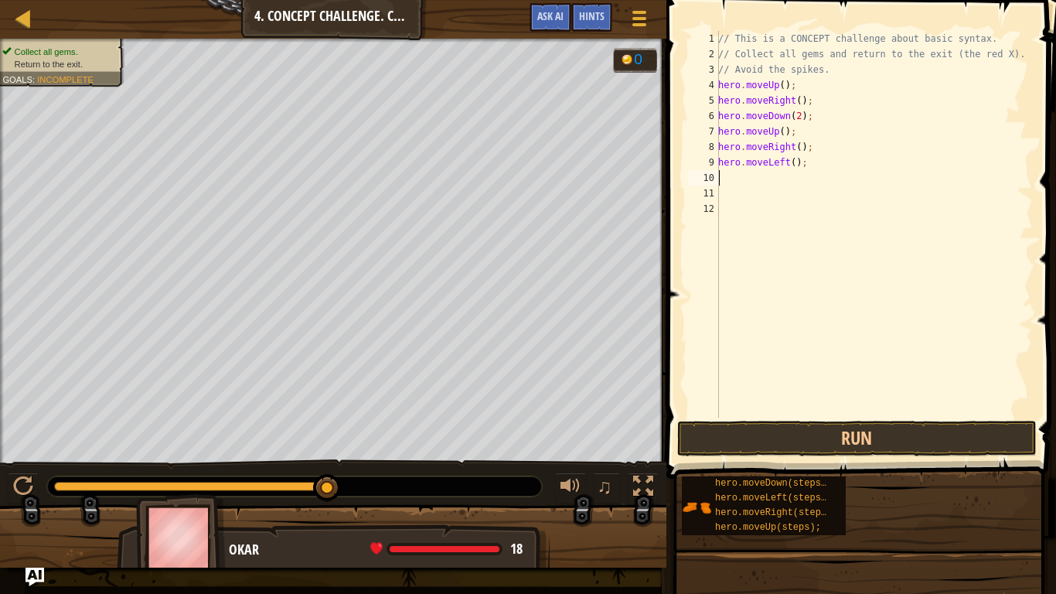
click at [759, 181] on div "// This is a CONCEPT challenge about basic syntax. // Collect all gems and retu…" at bounding box center [874, 239] width 318 height 417
type textarea "h"
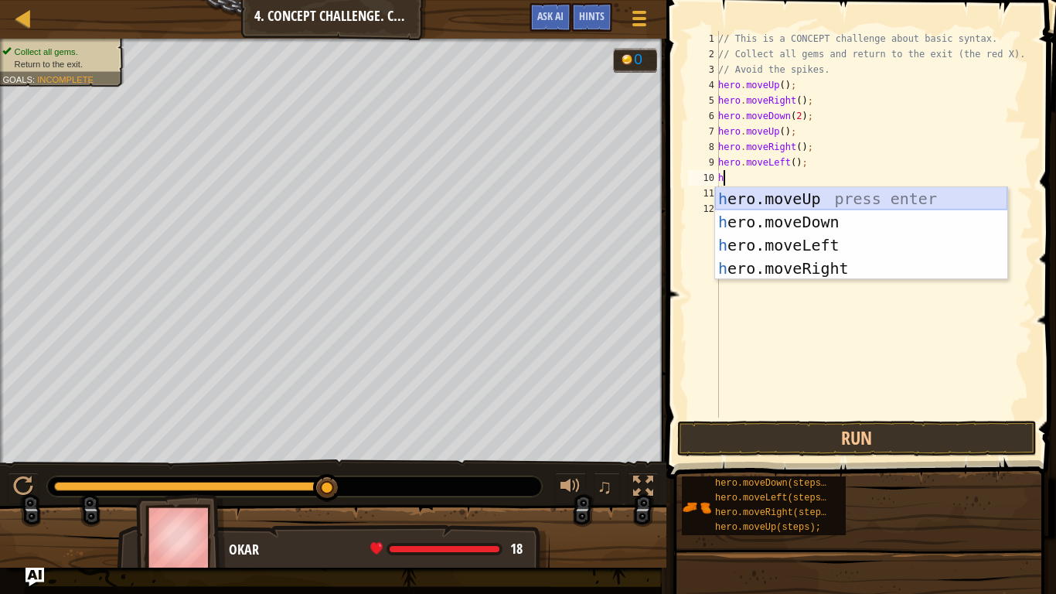
click at [786, 192] on div "h ero.moveUp press enter h ero.moveDown press enter h ero.moveLeft press enter …" at bounding box center [861, 256] width 292 height 139
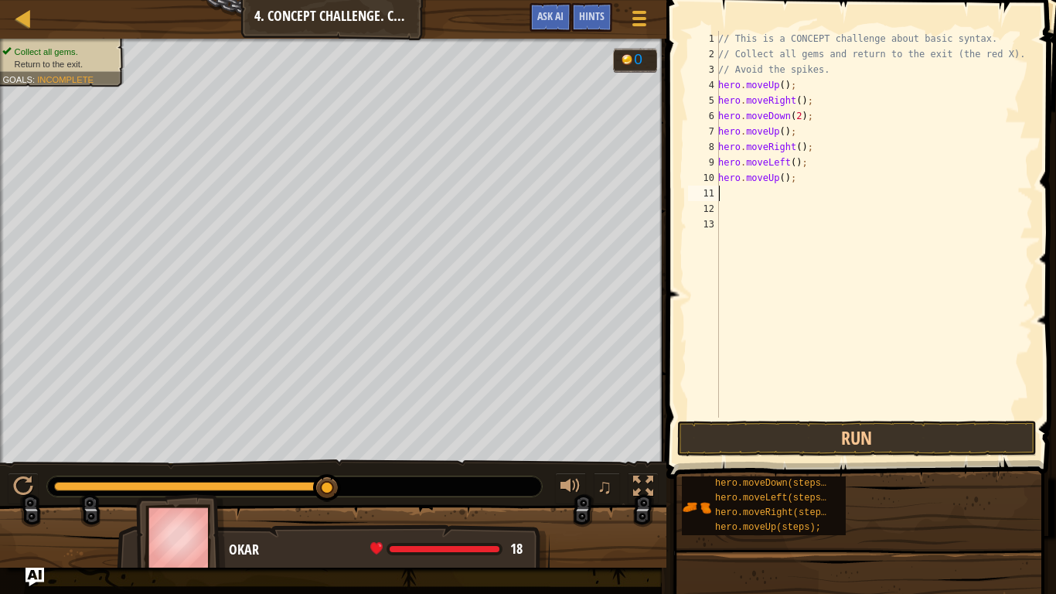
click at [746, 187] on div "// This is a CONCEPT challenge about basic syntax. // Collect all gems and retu…" at bounding box center [874, 239] width 318 height 417
type textarea "h"
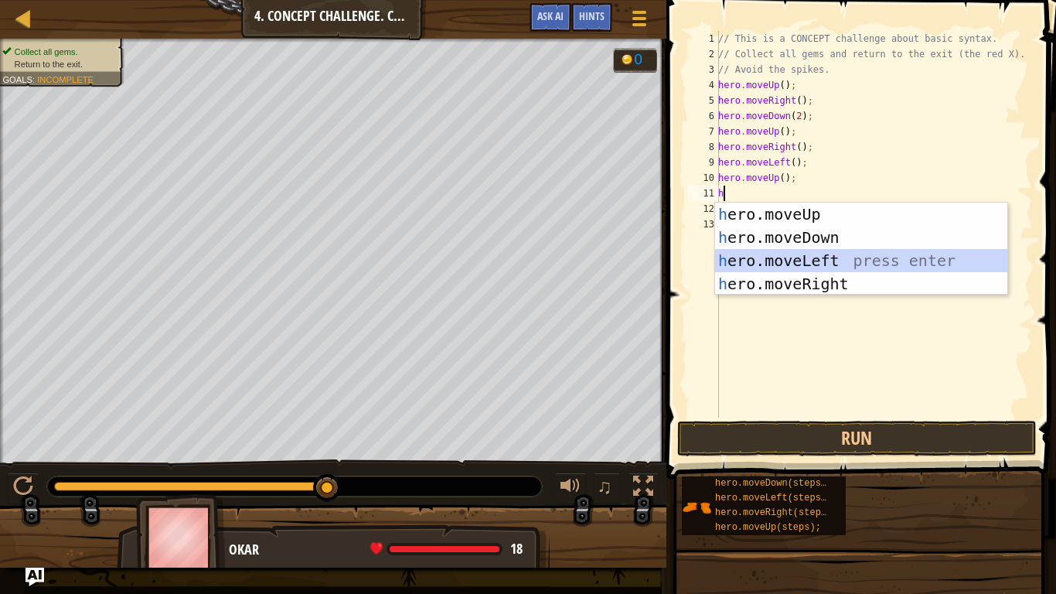
click at [741, 256] on div "h ero.moveUp press enter h ero.moveDown press enter h ero.moveLeft press enter …" at bounding box center [861, 272] width 292 height 139
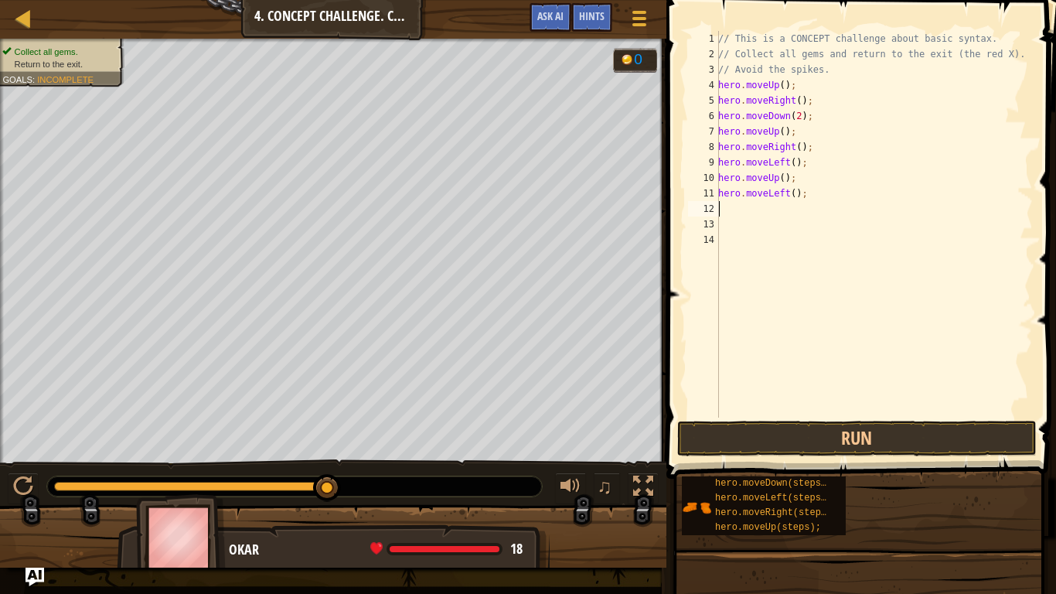
type textarea "h"
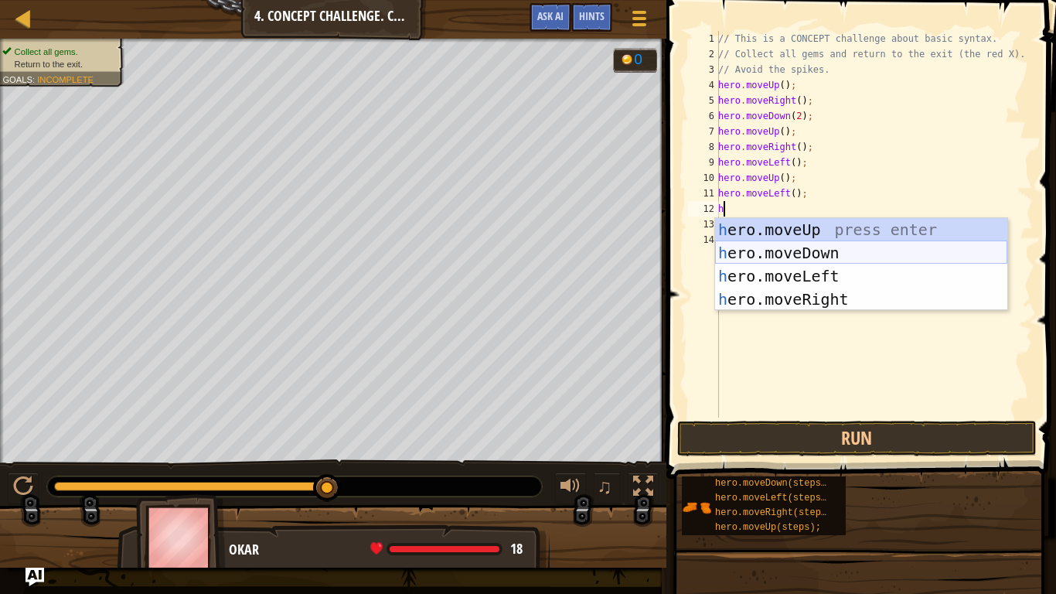
click at [778, 247] on div "h ero.moveUp press enter h ero.moveDown press enter h ero.moveLeft press enter …" at bounding box center [861, 287] width 292 height 139
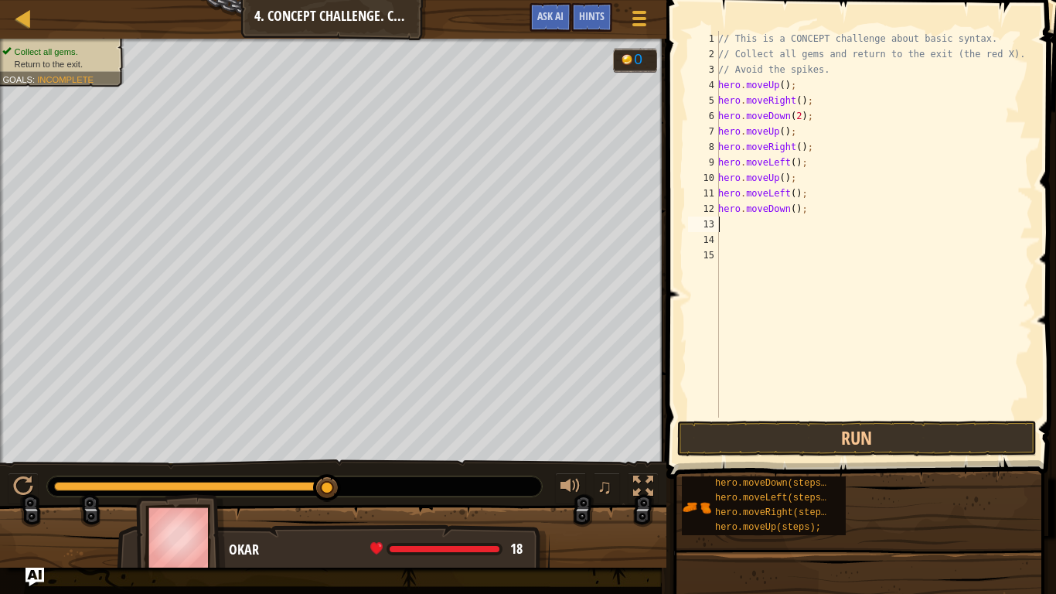
type textarea "h"
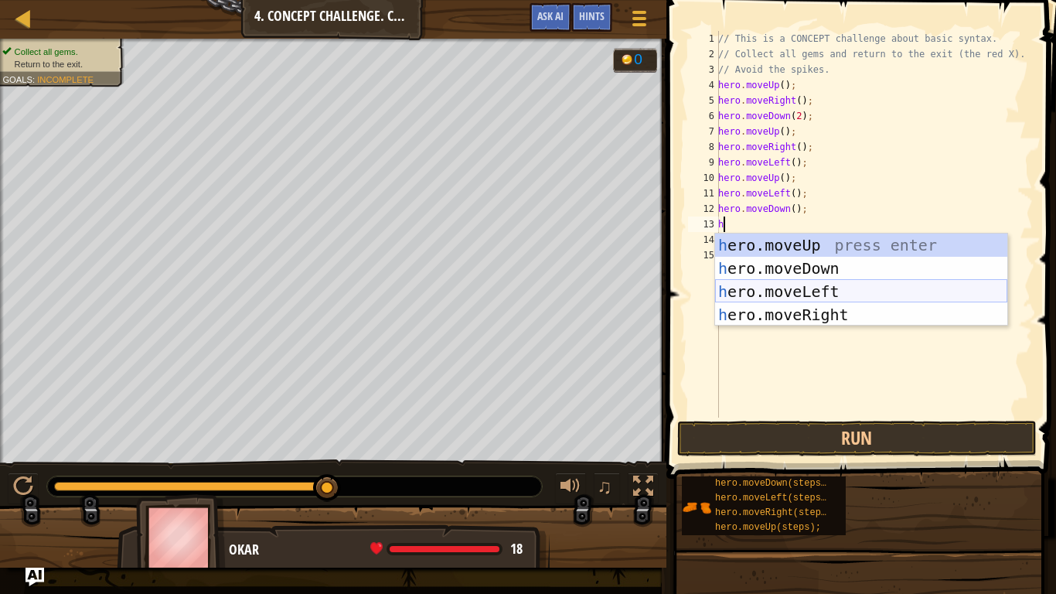
click at [782, 285] on div "h ero.moveUp press enter h ero.moveDown press enter h ero.moveLeft press enter …" at bounding box center [861, 302] width 292 height 139
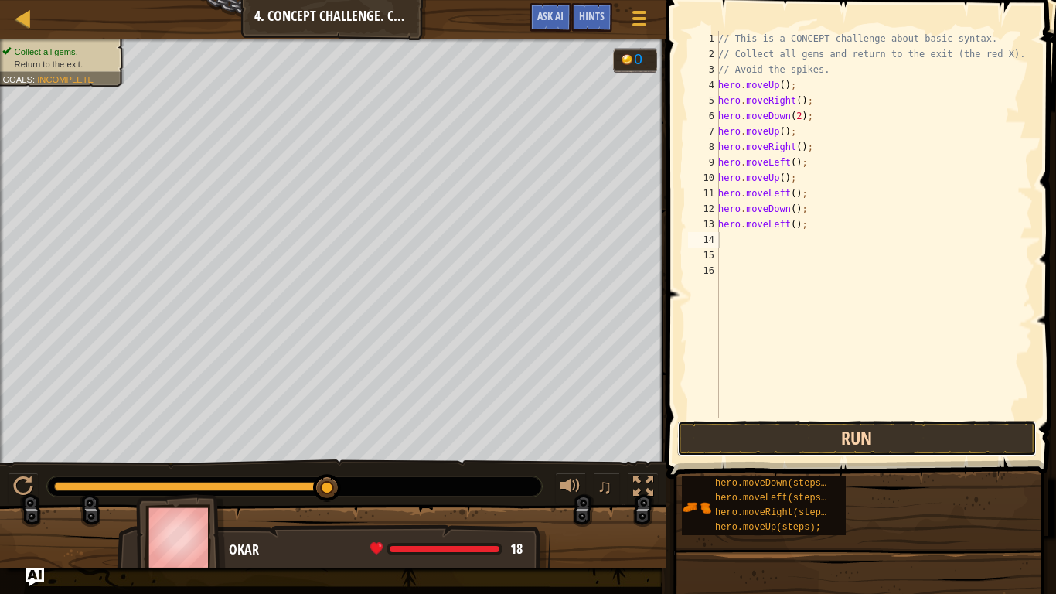
click at [810, 441] on button "Run" at bounding box center [857, 439] width 360 height 36
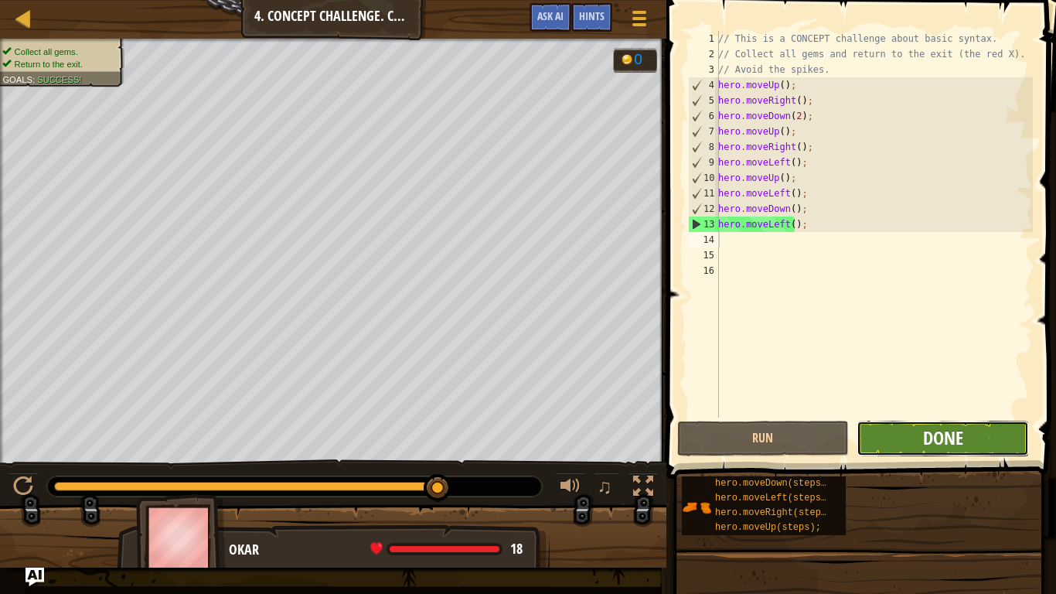
click at [952, 432] on span "Done" at bounding box center [943, 437] width 40 height 25
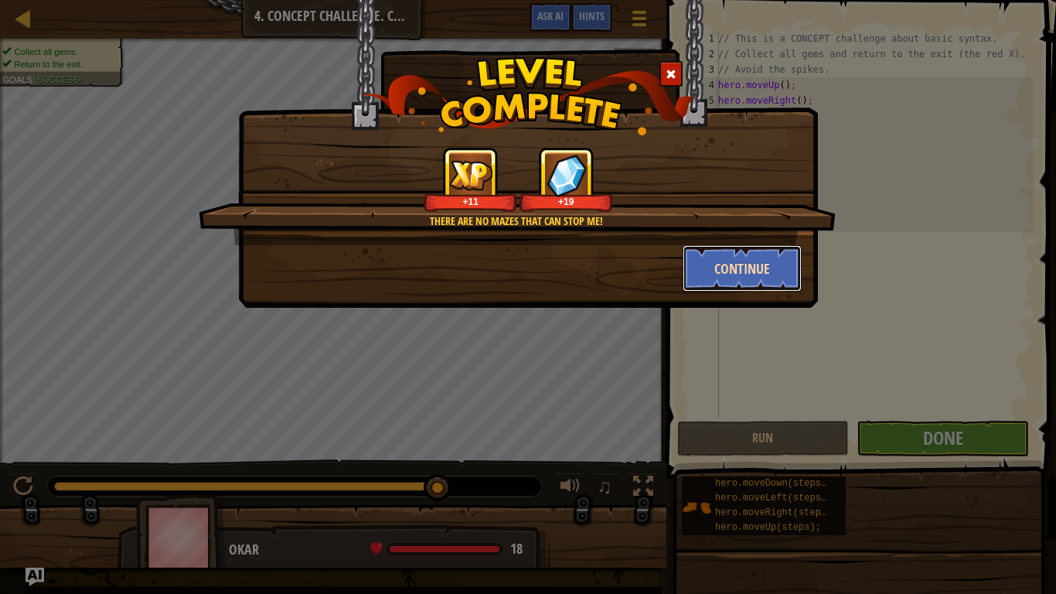
click at [739, 260] on button "Continue" at bounding box center [743, 268] width 120 height 46
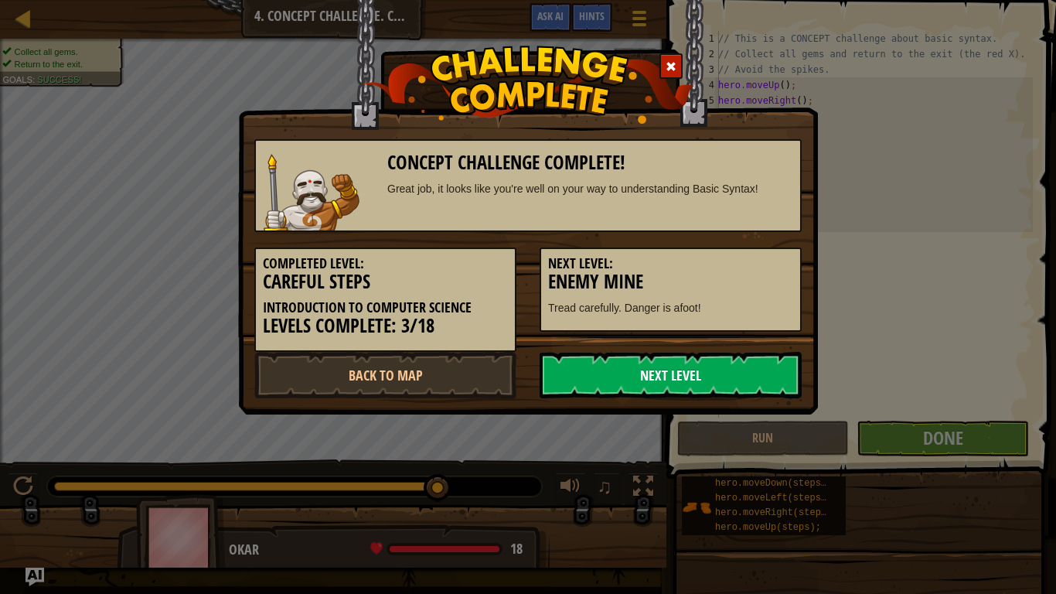
click at [697, 368] on link "Next Level" at bounding box center [671, 375] width 262 height 46
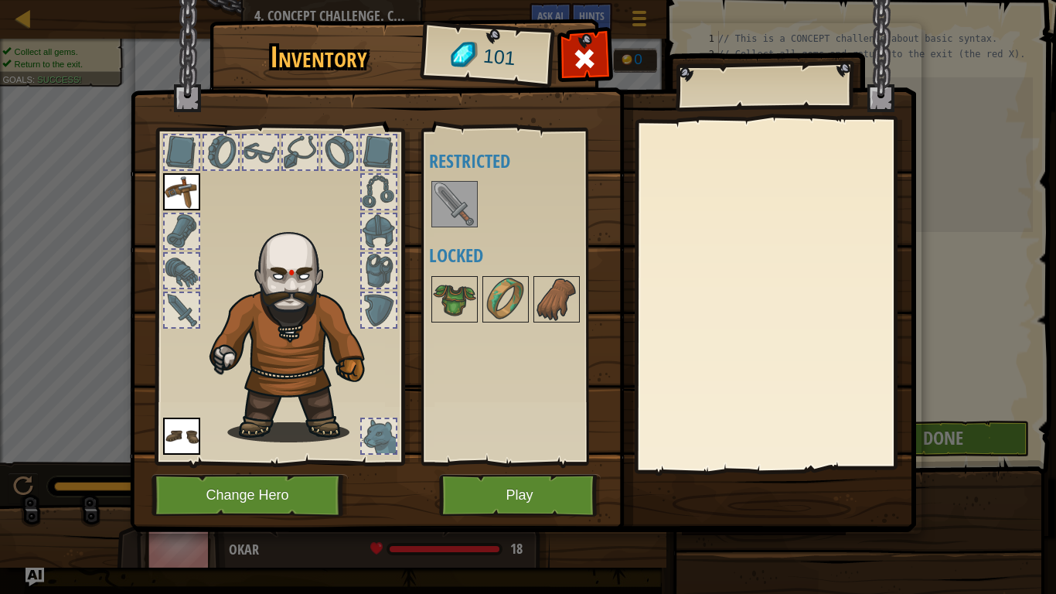
click at [455, 191] on img at bounding box center [454, 203] width 43 height 43
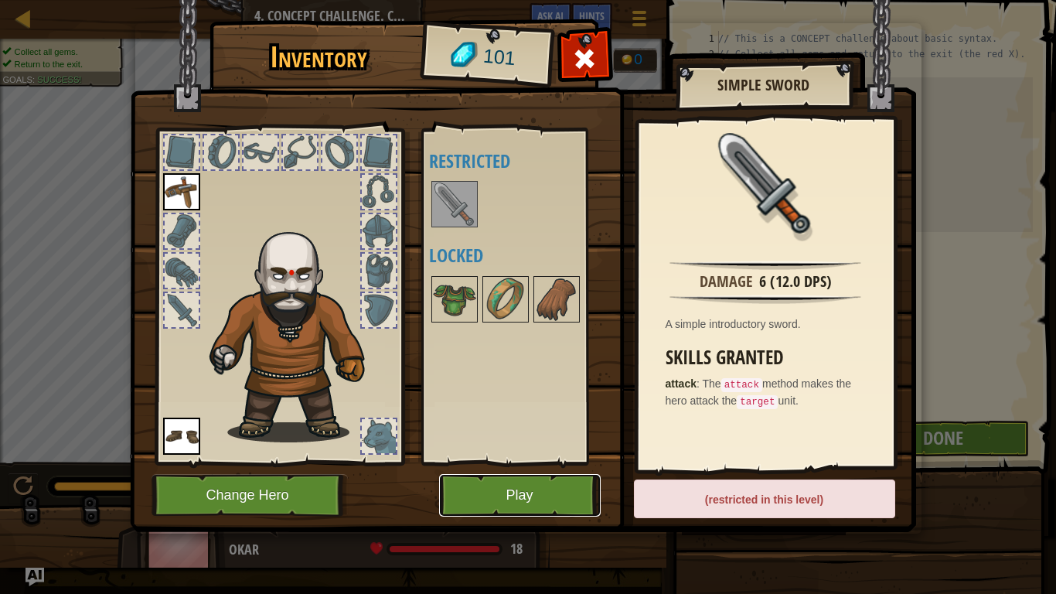
click at [544, 479] on button "Play" at bounding box center [520, 495] width 162 height 43
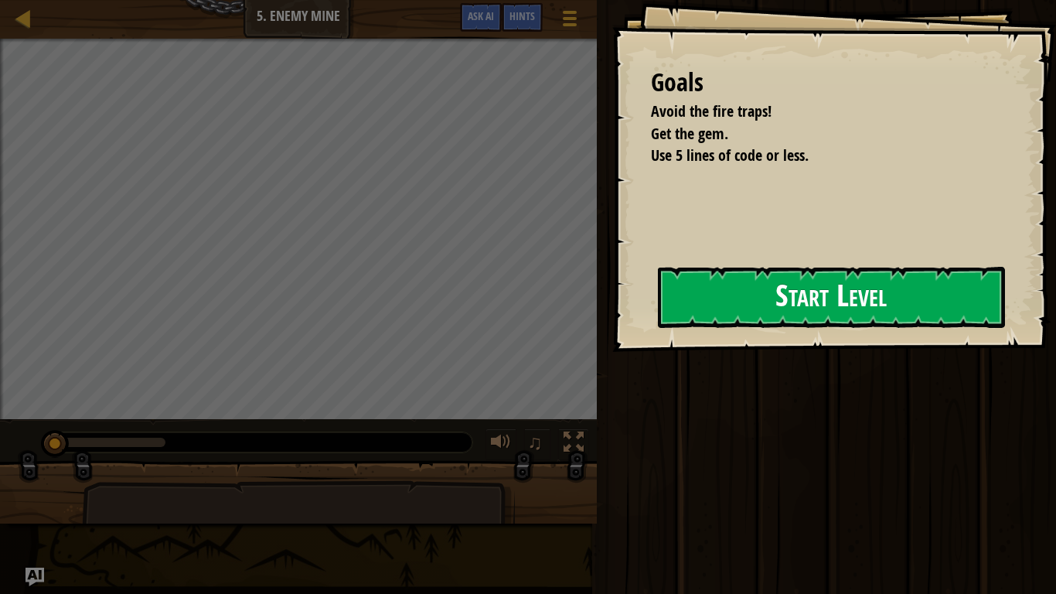
click at [767, 295] on button "Start Level" at bounding box center [831, 297] width 347 height 61
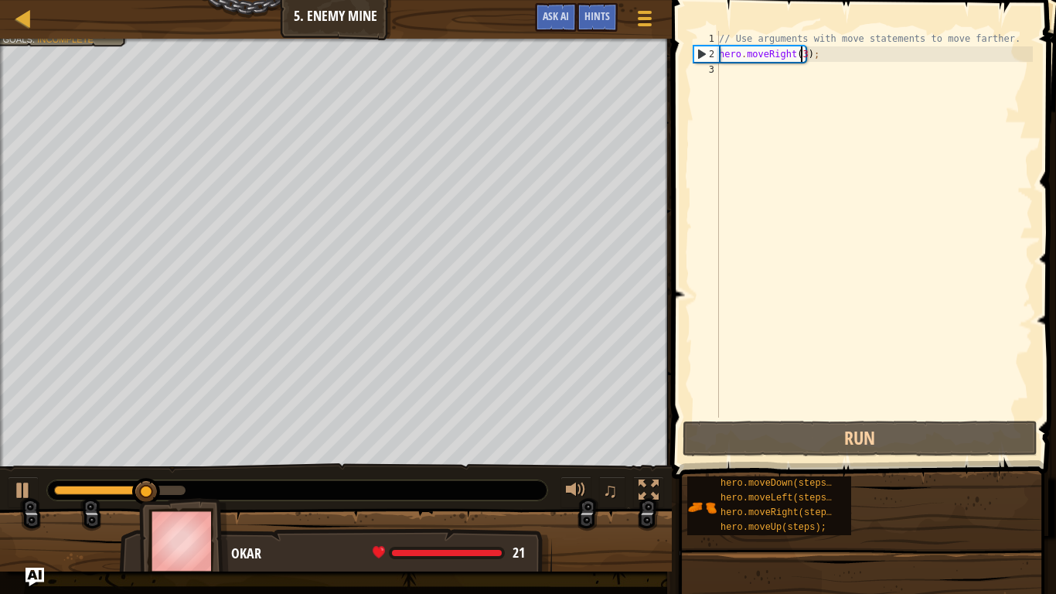
click at [801, 54] on div "// Use arguments with move statements to move farther. hero . moveRight ( 3 ) ;" at bounding box center [874, 239] width 317 height 417
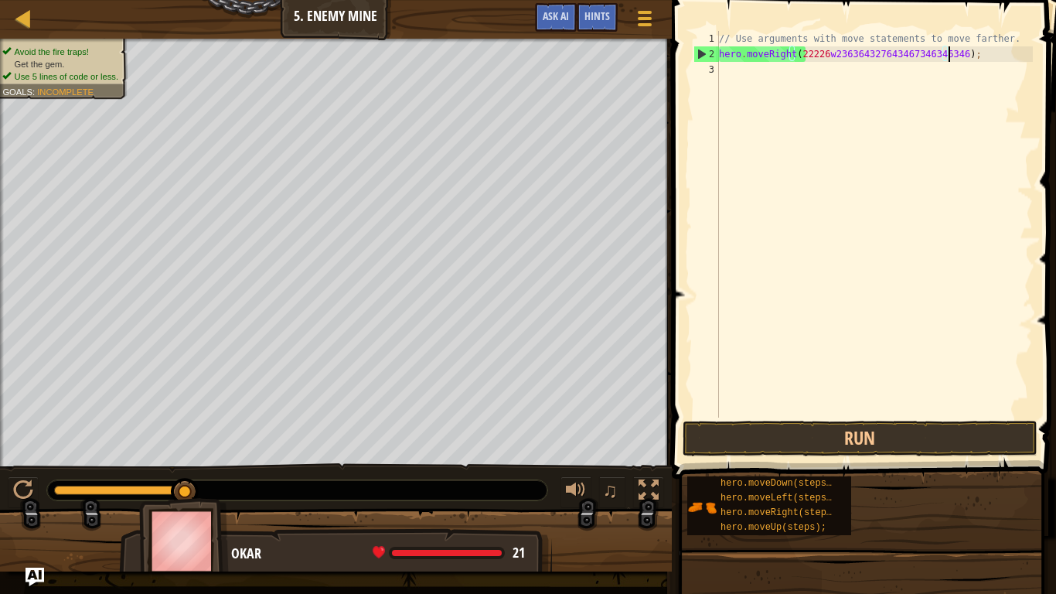
scroll to position [7, 19]
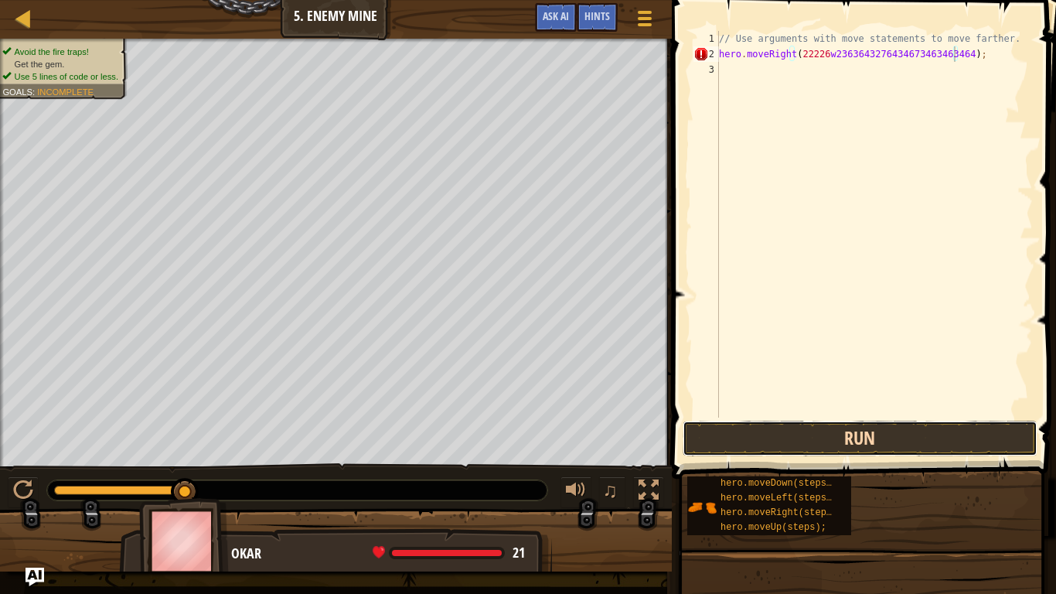
click at [760, 426] on button "Run" at bounding box center [860, 439] width 355 height 36
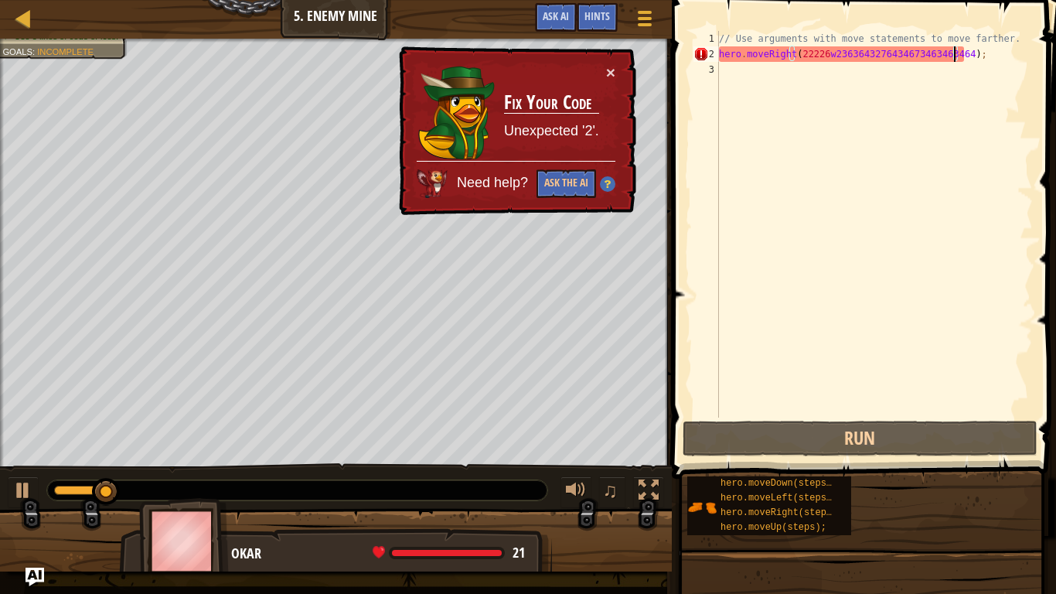
click at [826, 52] on div "// Use arguments with move statements to move farther. hero . moveRight ( 22226…" at bounding box center [874, 239] width 317 height 417
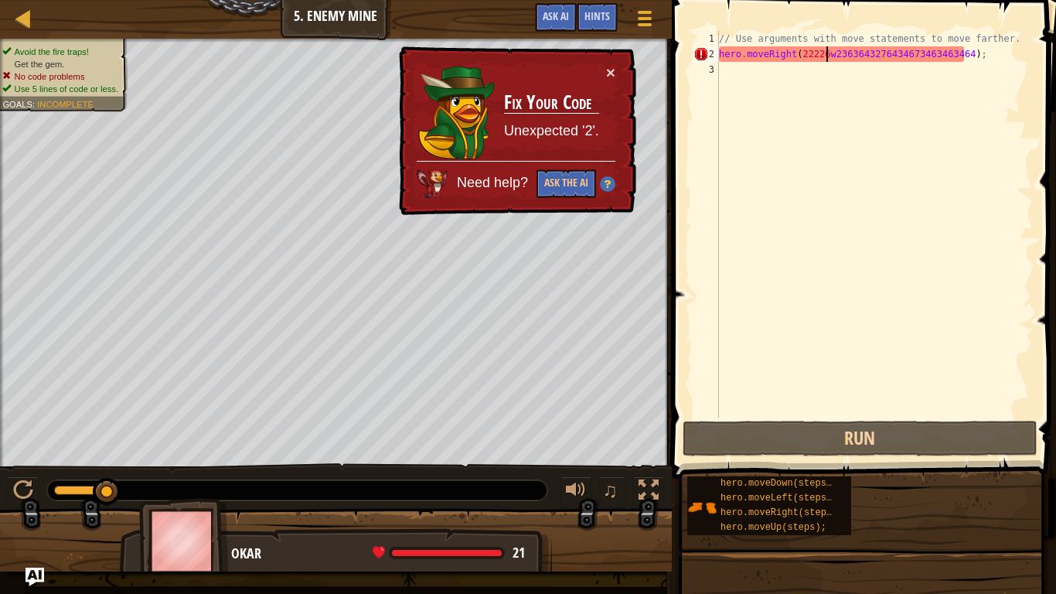
type textarea "hero.moveRight(222262363643276434673463463464);"
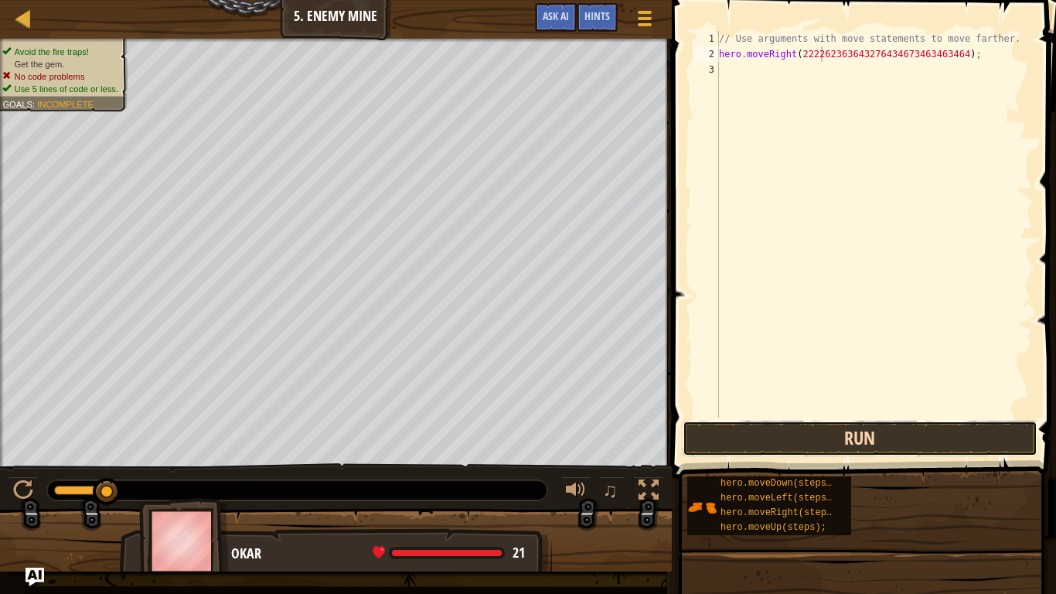
click at [901, 441] on button "Run" at bounding box center [860, 439] width 355 height 36
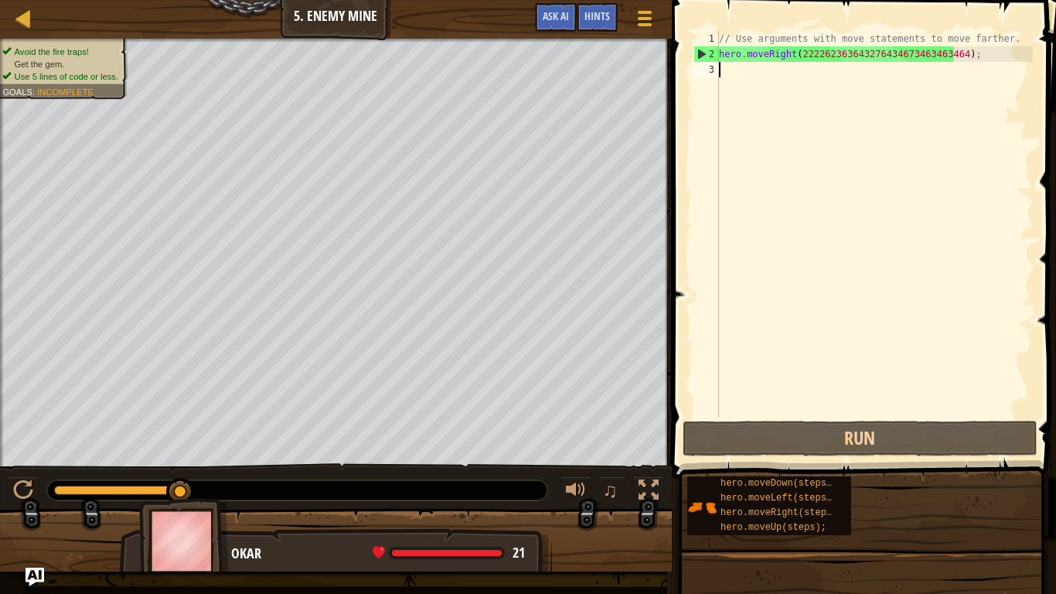
click at [993, 265] on div "// Use arguments with move statements to move farther. hero . moveRight ( 22226…" at bounding box center [874, 239] width 317 height 417
click at [999, 63] on div "// Use arguments with move statements to move farther. hero . moveRight ( 22226…" at bounding box center [874, 239] width 317 height 417
click at [993, 57] on div "// Use arguments with move statements to move farther. hero . moveRight ( 22226…" at bounding box center [874, 239] width 317 height 417
click at [967, 52] on div "// Use arguments with move statements to move farther. hero . moveRight ( 22226…" at bounding box center [874, 239] width 317 height 417
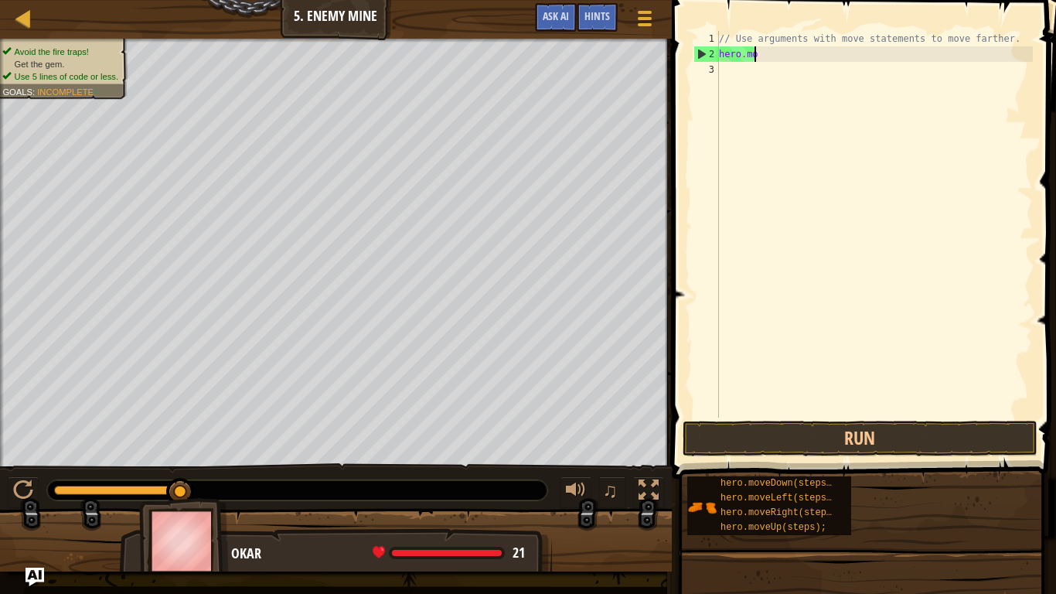
type textarea "h"
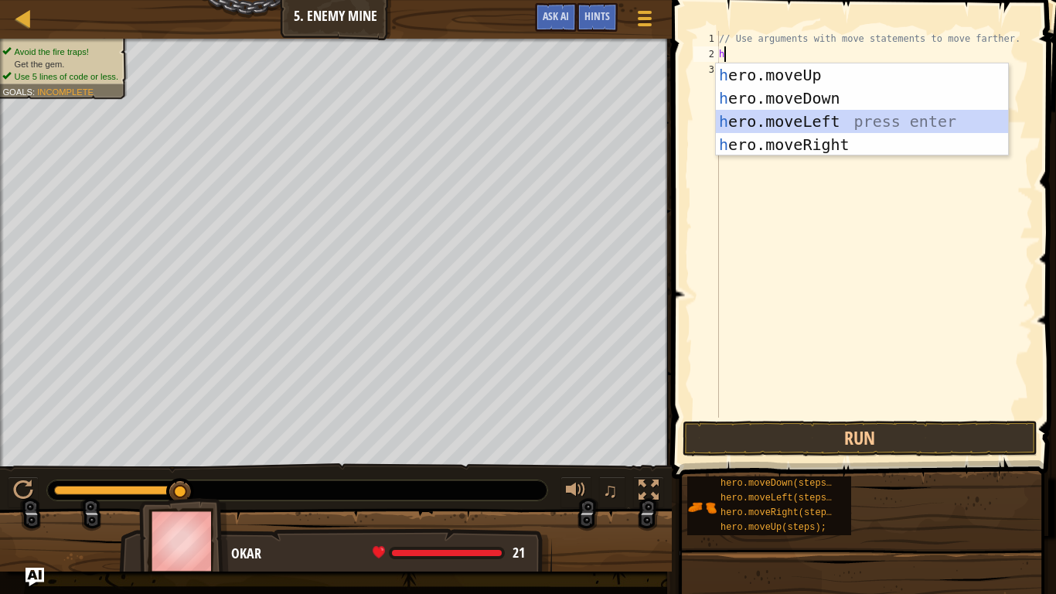
click at [942, 132] on div "h ero.moveUp press enter h ero.moveDown press enter h ero.moveLeft press enter …" at bounding box center [862, 132] width 292 height 139
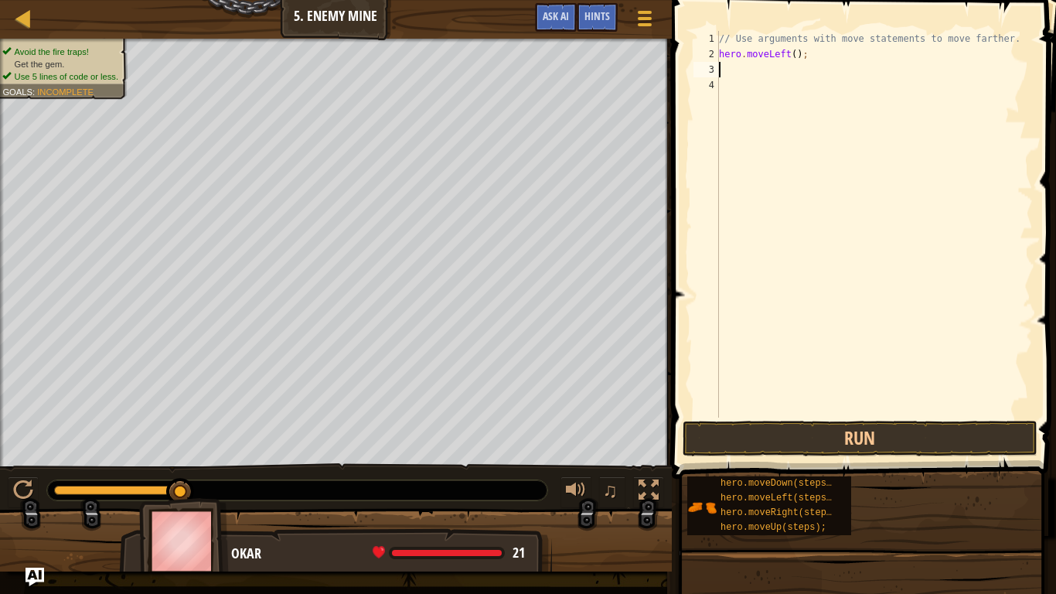
click at [790, 52] on div "// Use arguments with move statements to move farther. hero . moveLeft ( ) ;" at bounding box center [874, 239] width 317 height 417
click at [806, 53] on div "// Use arguments with move statements to move farther. hero . moveLeft ( ) ;" at bounding box center [874, 239] width 317 height 417
type textarea "h"
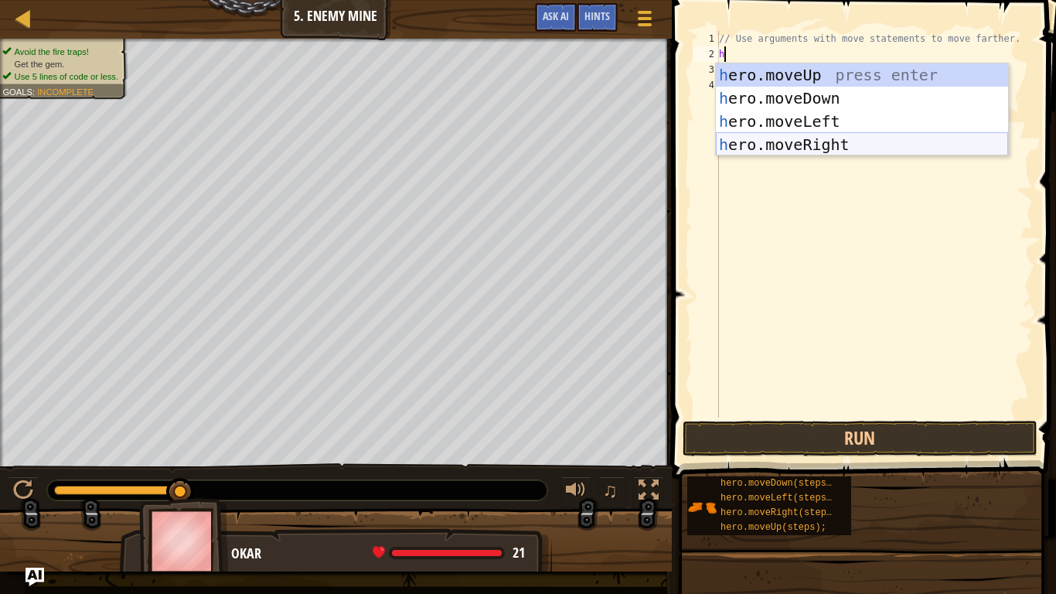
click at [818, 138] on div "h ero.moveUp press enter h ero.moveDown press enter h ero.moveLeft press enter …" at bounding box center [862, 132] width 292 height 139
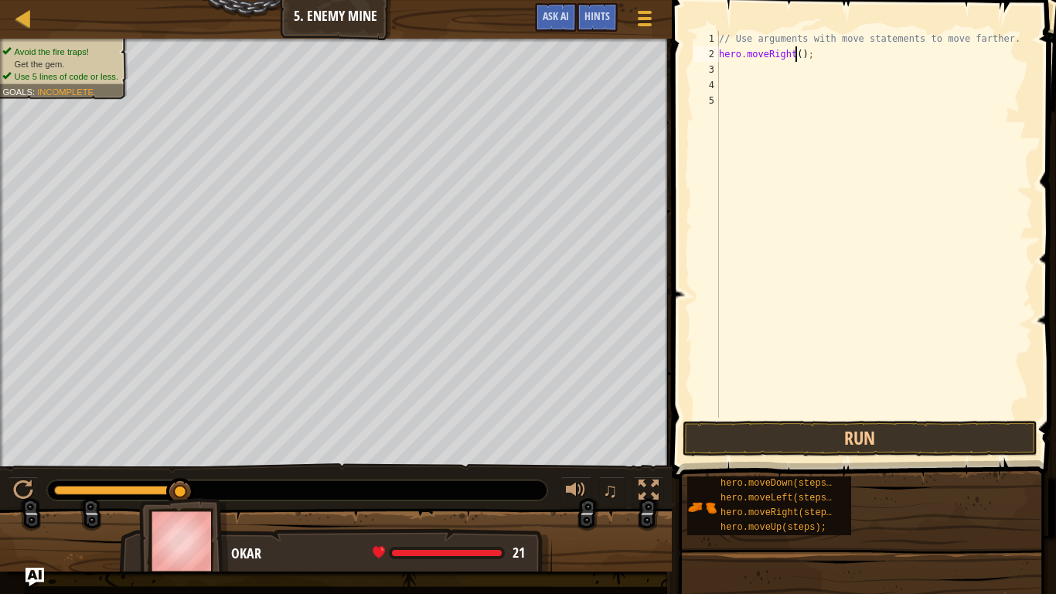
click at [796, 55] on div "// Use arguments with move statements to move farther. hero . moveRight ( ) ;" at bounding box center [874, 239] width 317 height 417
type textarea "hero.moveRight(2);"
click at [744, 72] on div "// Use arguments with move statements to move farther. hero . moveRight ( 2 ) ;" at bounding box center [874, 239] width 317 height 417
type textarea "h"
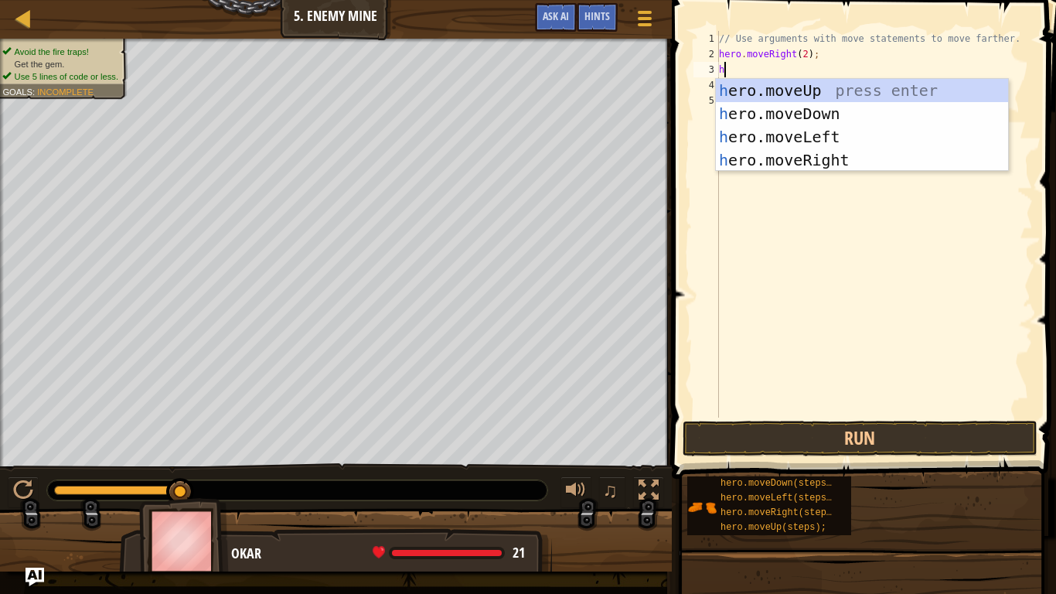
scroll to position [7, 0]
click at [796, 108] on div "h ero.moveUp press enter h ero.moveDown press enter h ero.moveLeft press enter …" at bounding box center [862, 148] width 292 height 139
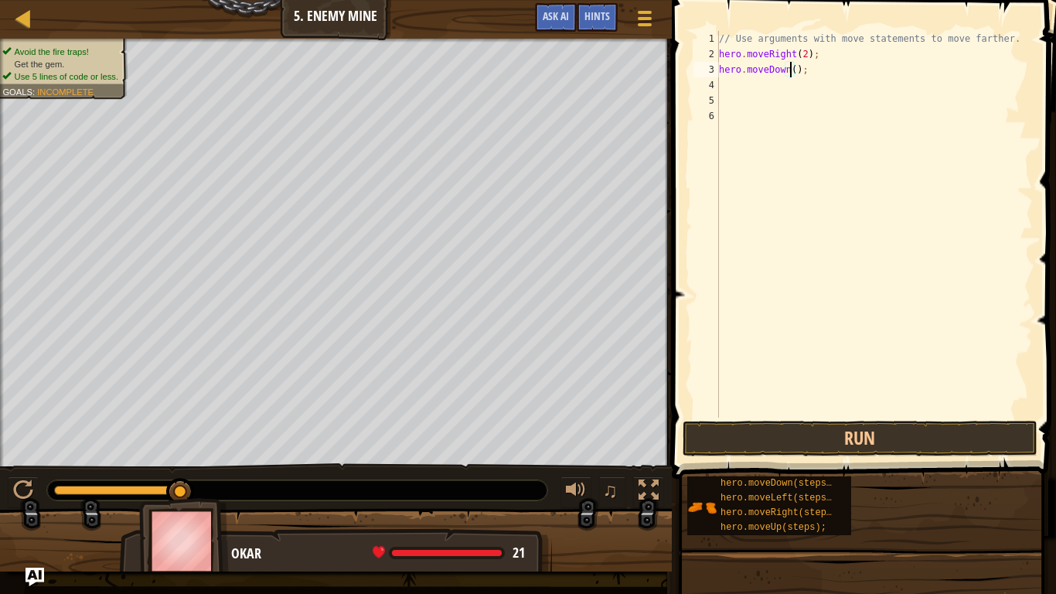
click at [789, 68] on div "// Use arguments with move statements to move farther. hero . moveRight ( 2 ) ;…" at bounding box center [874, 239] width 317 height 417
type textarea "hero.moveDown(3);"
click at [925, 433] on button "Run" at bounding box center [860, 439] width 355 height 36
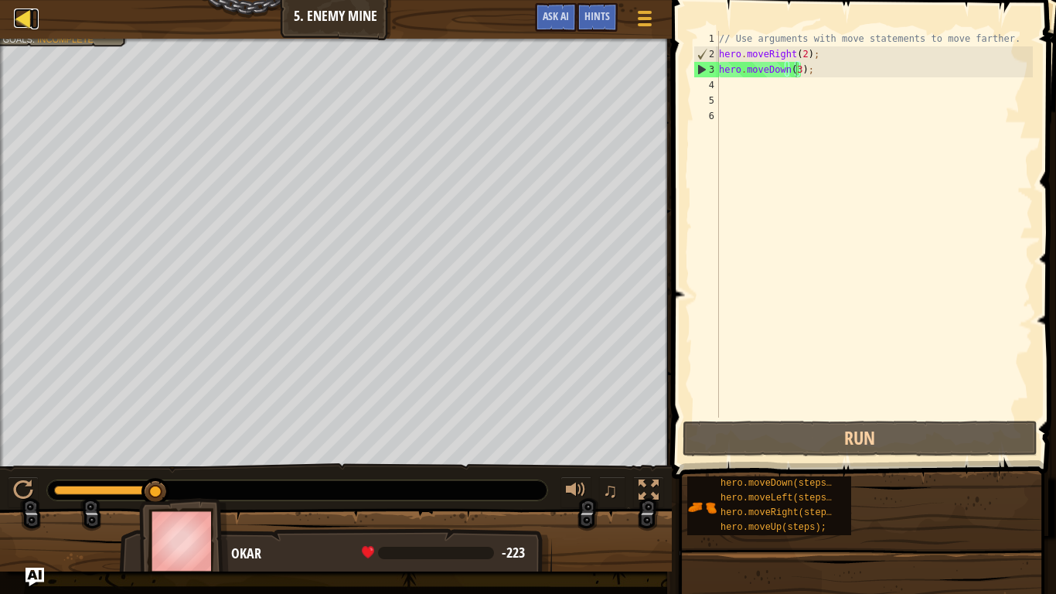
click at [20, 19] on div at bounding box center [23, 18] width 19 height 19
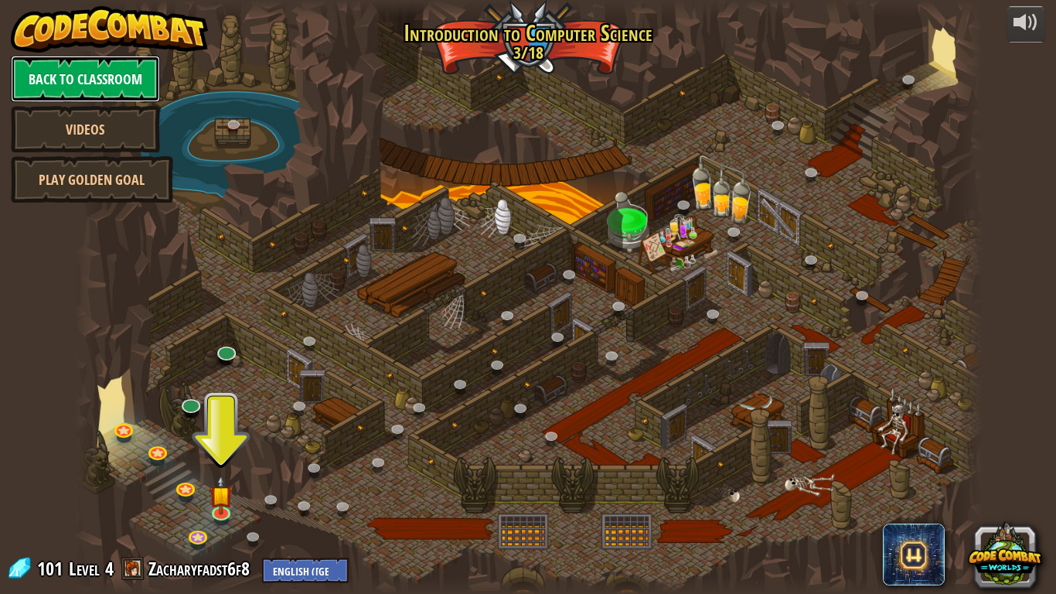
drag, startPoint x: 126, startPoint y: 73, endPoint x: 119, endPoint y: 66, distance: 9.8
click at [119, 66] on link "Back to Classroom" at bounding box center [85, 79] width 149 height 46
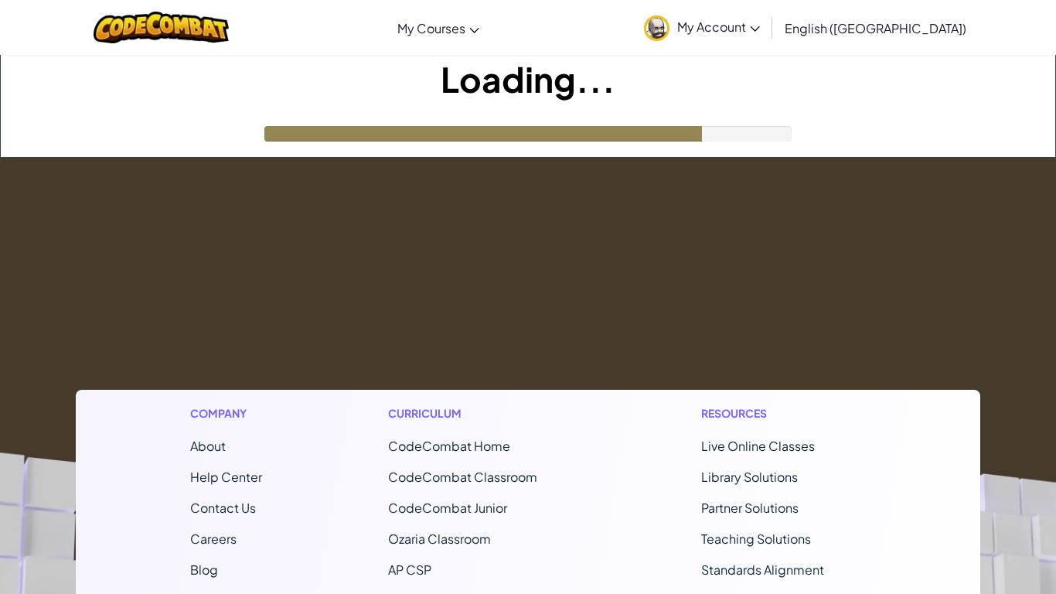
click at [768, 16] on link "My Account" at bounding box center [701, 27] width 131 height 49
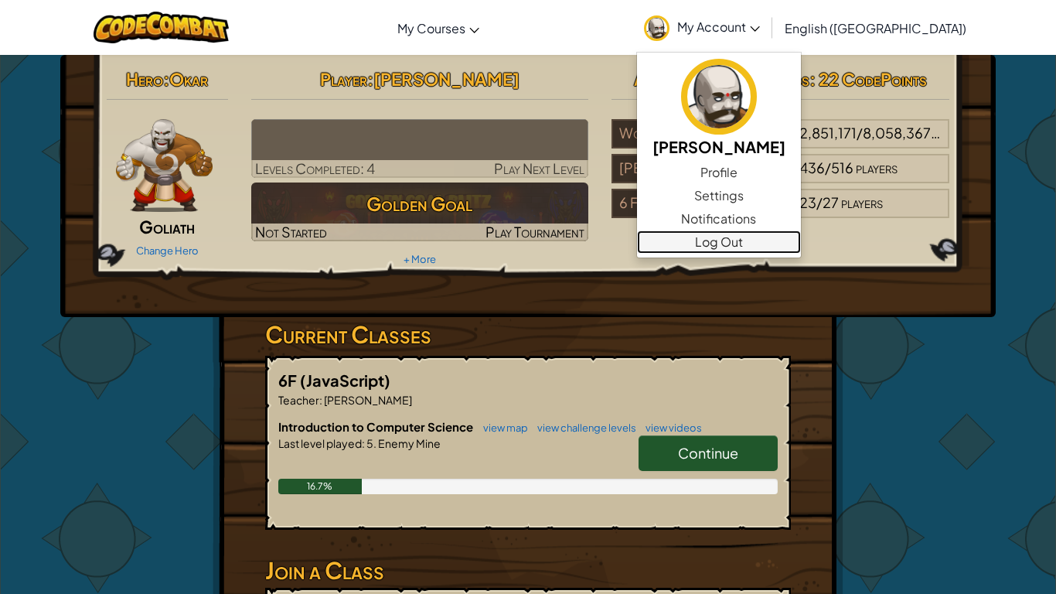
click at [801, 239] on link "Log Out" at bounding box center [719, 241] width 164 height 23
